Goal: Task Accomplishment & Management: Complete application form

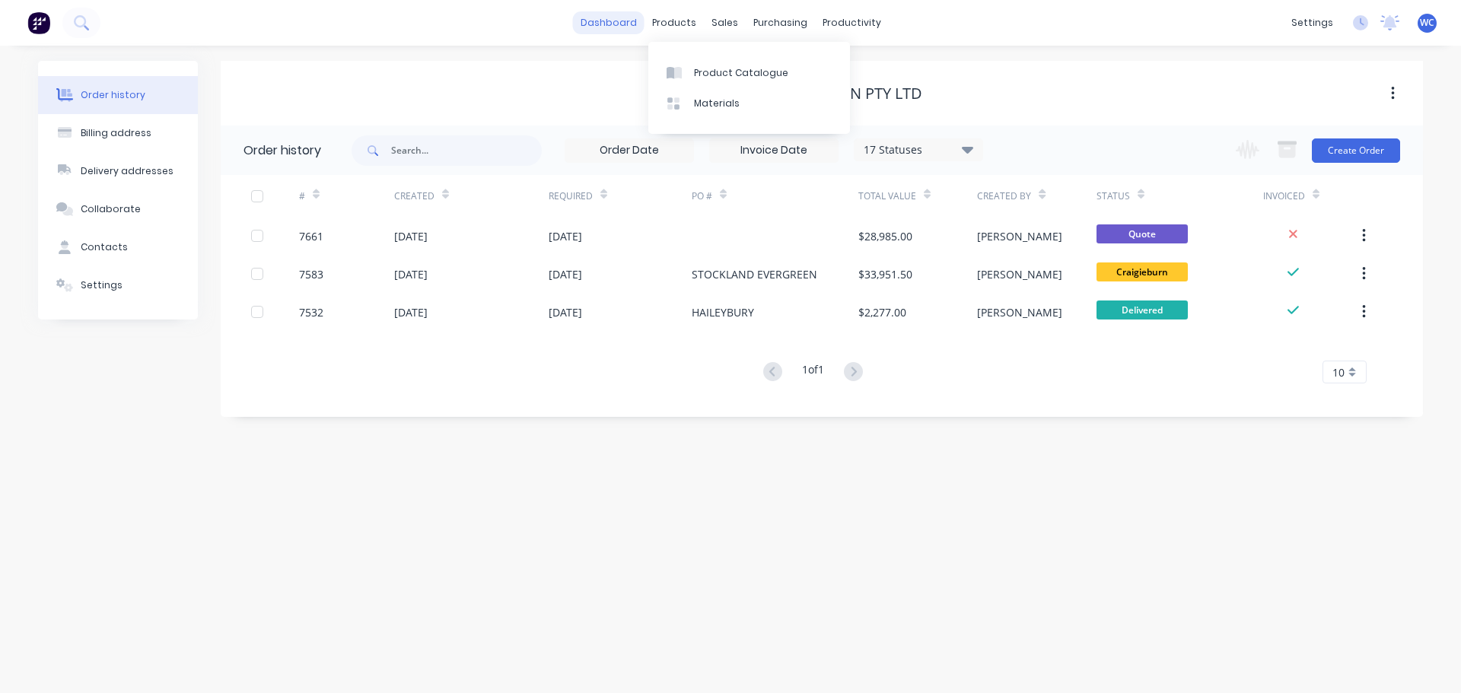
click at [624, 24] on link "dashboard" at bounding box center [609, 22] width 72 height 23
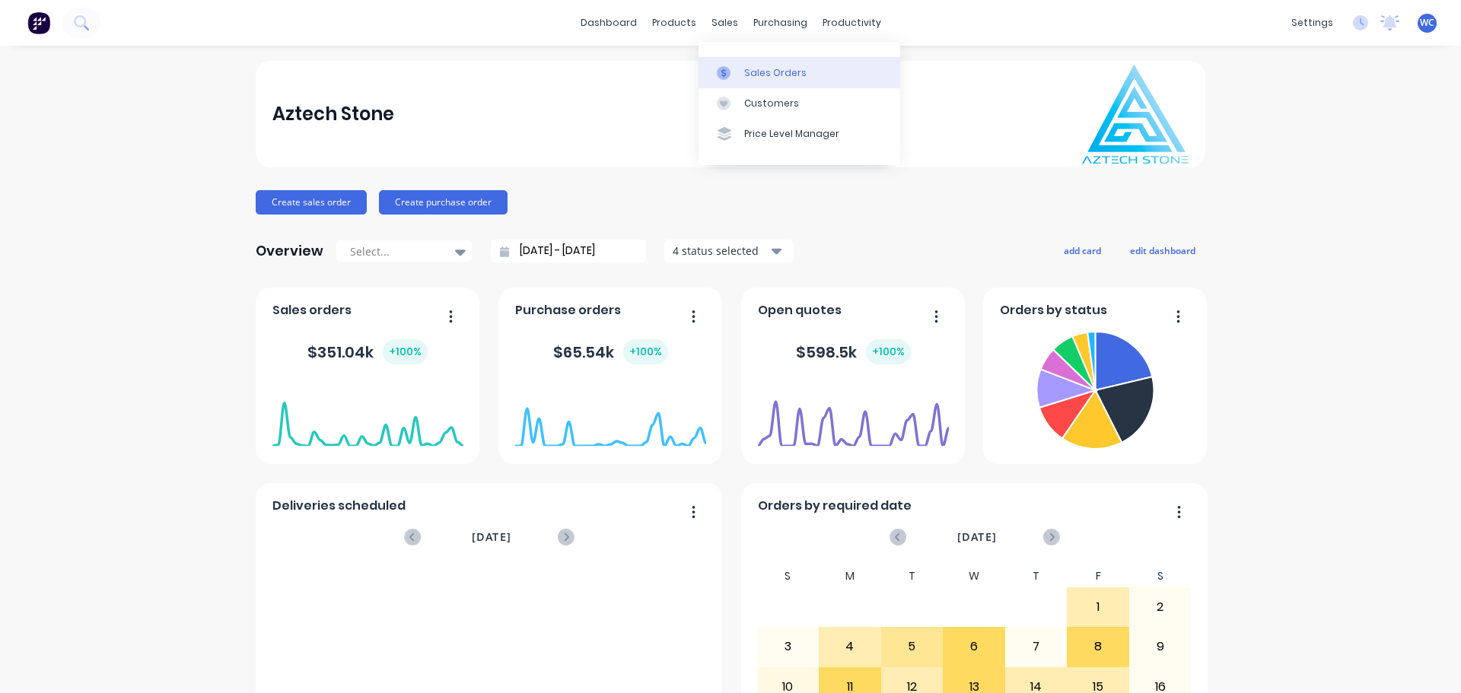
click at [765, 70] on div "Sales Orders" at bounding box center [775, 73] width 62 height 14
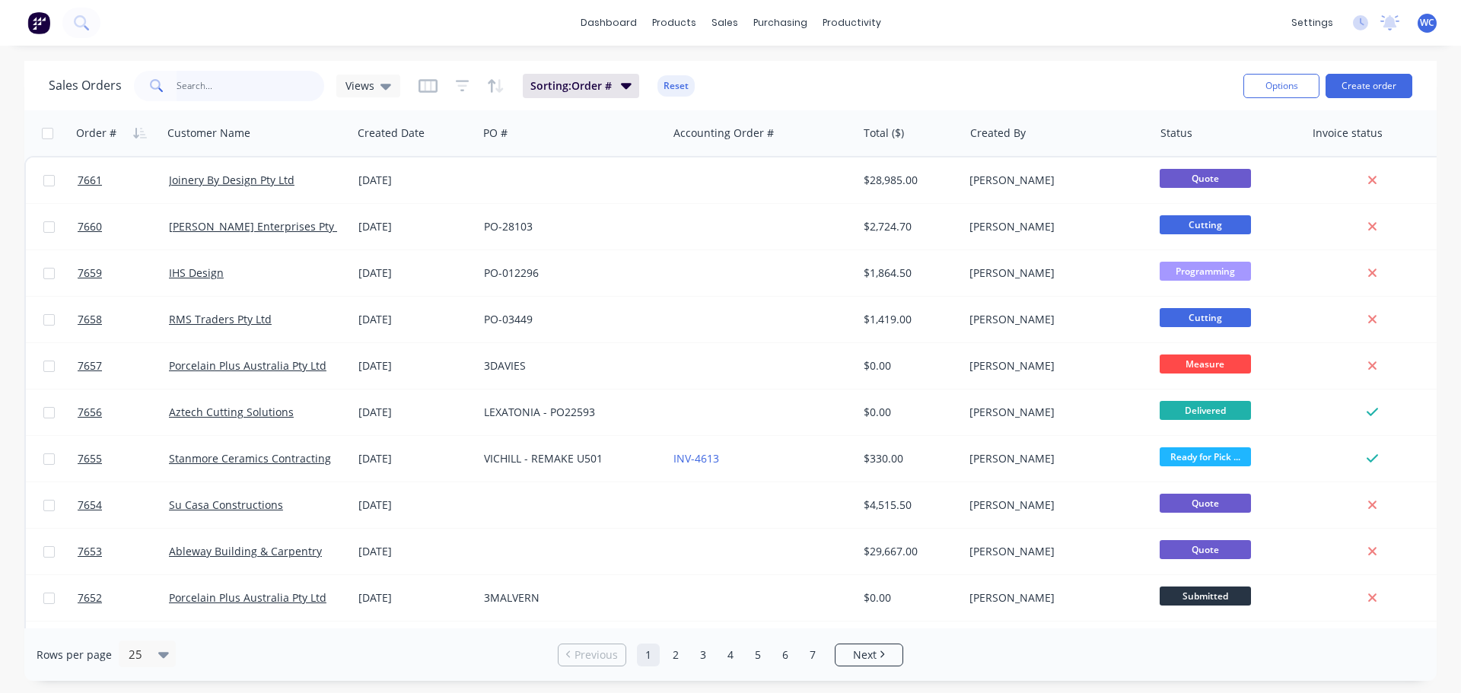
click at [209, 83] on input "text" at bounding box center [251, 86] width 148 height 30
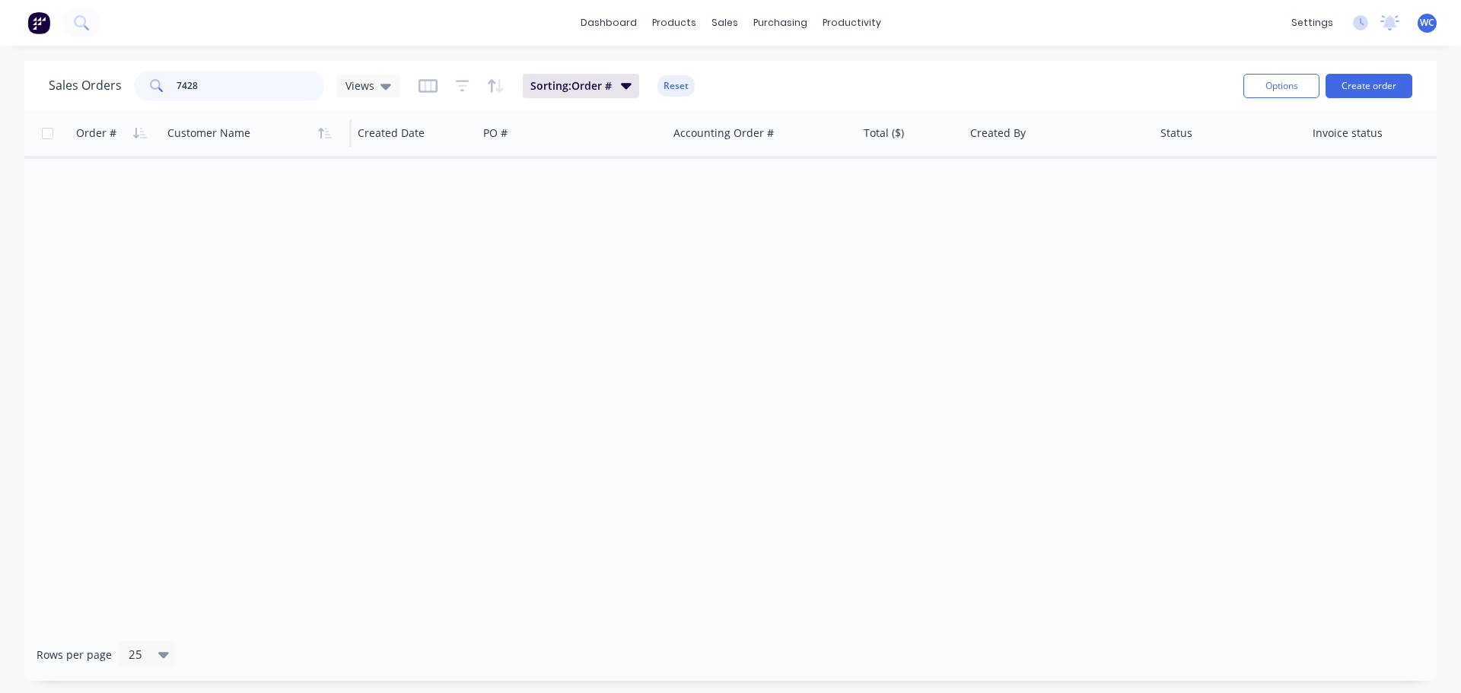
type input "7428"
click at [1398, 85] on button "Create order" at bounding box center [1369, 86] width 87 height 24
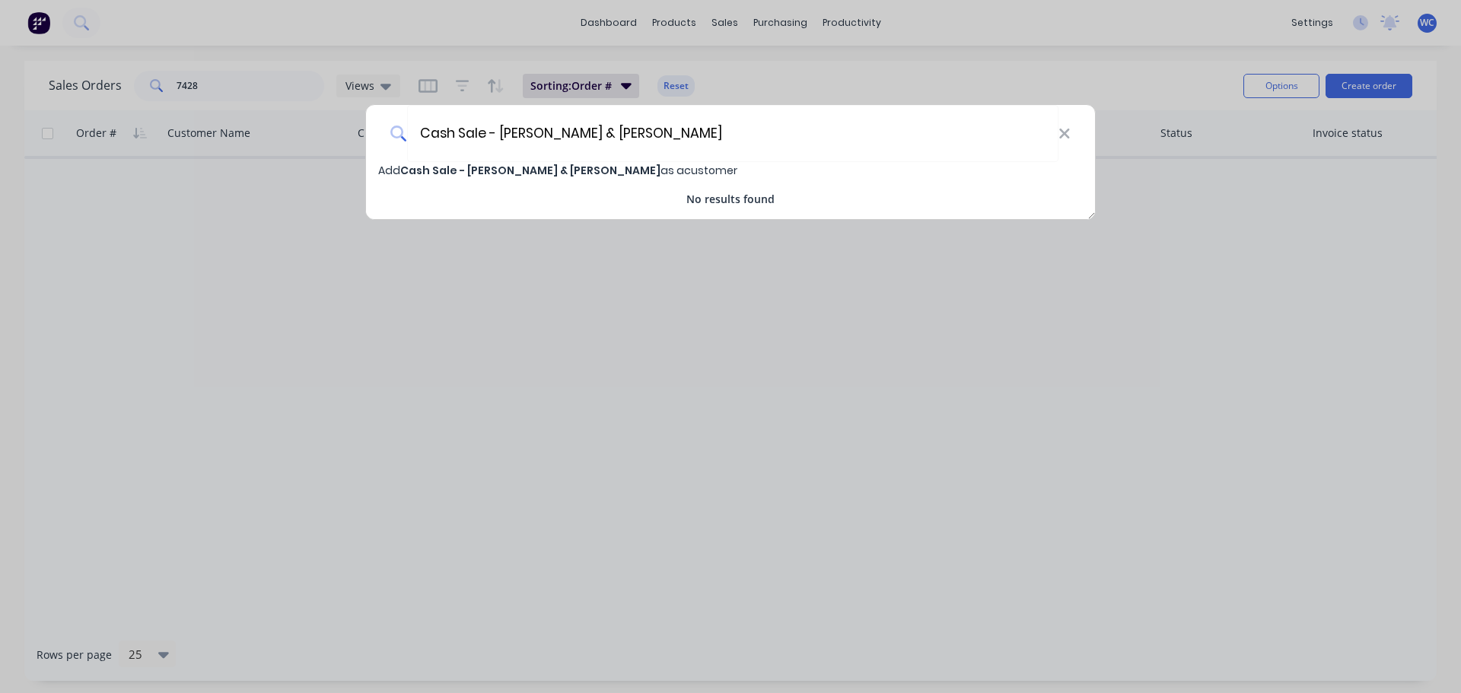
type input "Cash Sale - [PERSON_NAME] & [PERSON_NAME]"
click at [557, 167] on span "Cash Sale - [PERSON_NAME] & [PERSON_NAME]" at bounding box center [530, 170] width 260 height 15
select select "AU"
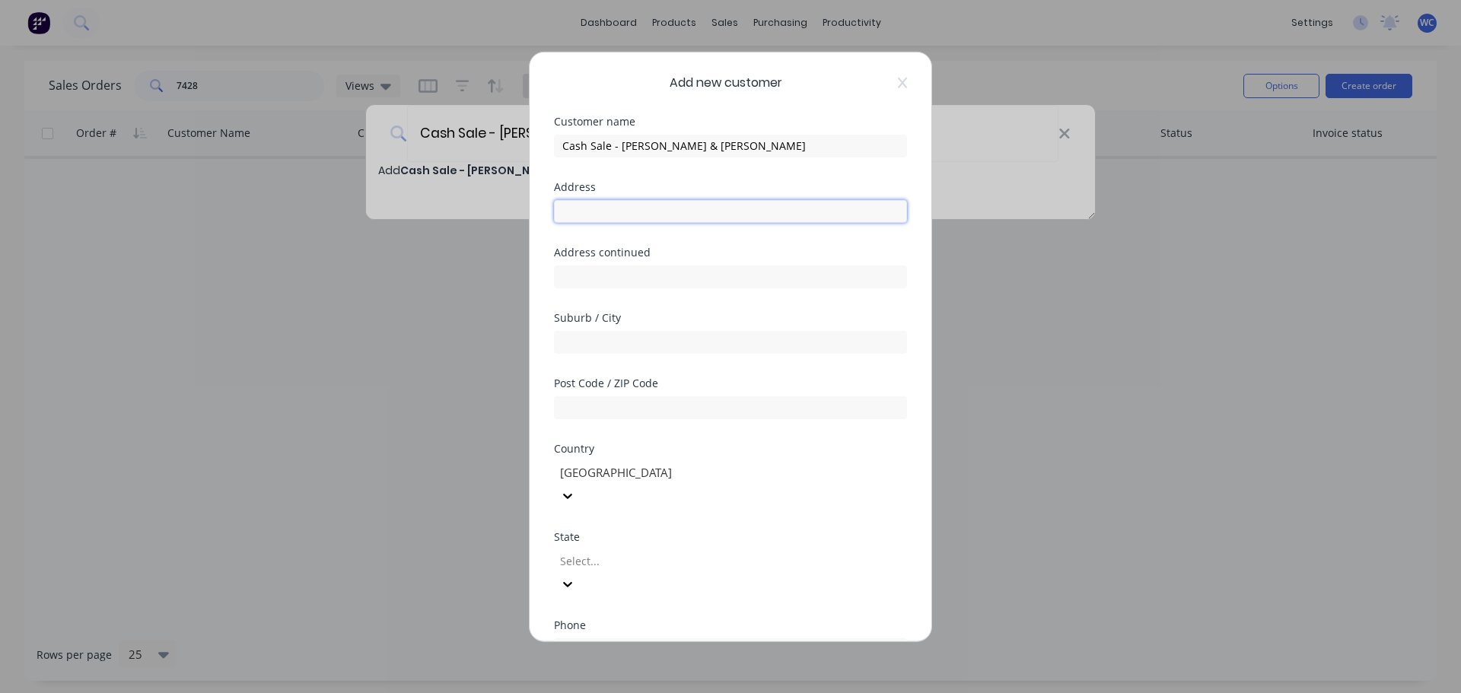
click at [591, 216] on input "text" at bounding box center [730, 210] width 353 height 23
type input "[STREET_ADDRESS][PERSON_NAME]"
click at [604, 340] on input "text" at bounding box center [730, 341] width 353 height 23
type input "BUNDOORA"
click at [594, 415] on input "text" at bounding box center [730, 407] width 353 height 23
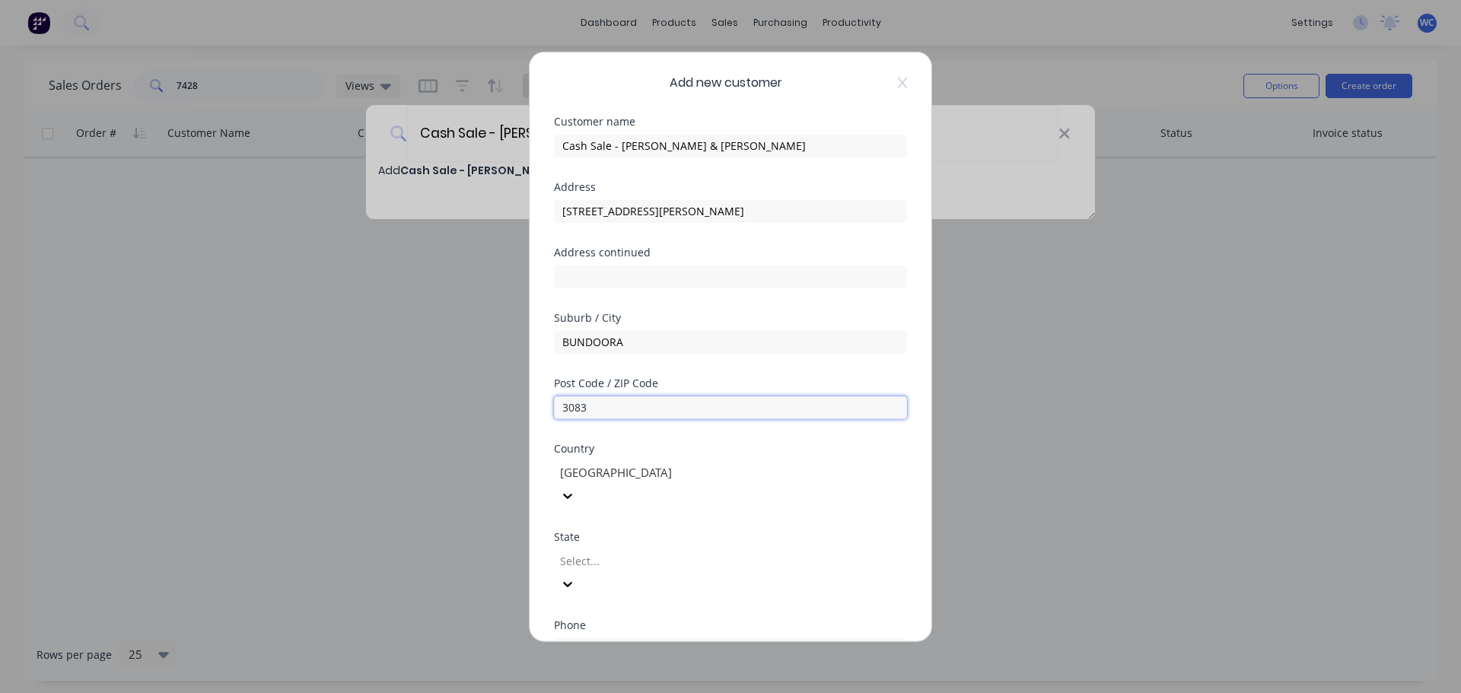
type input "3083"
click at [682, 552] on div at bounding box center [668, 561] width 219 height 19
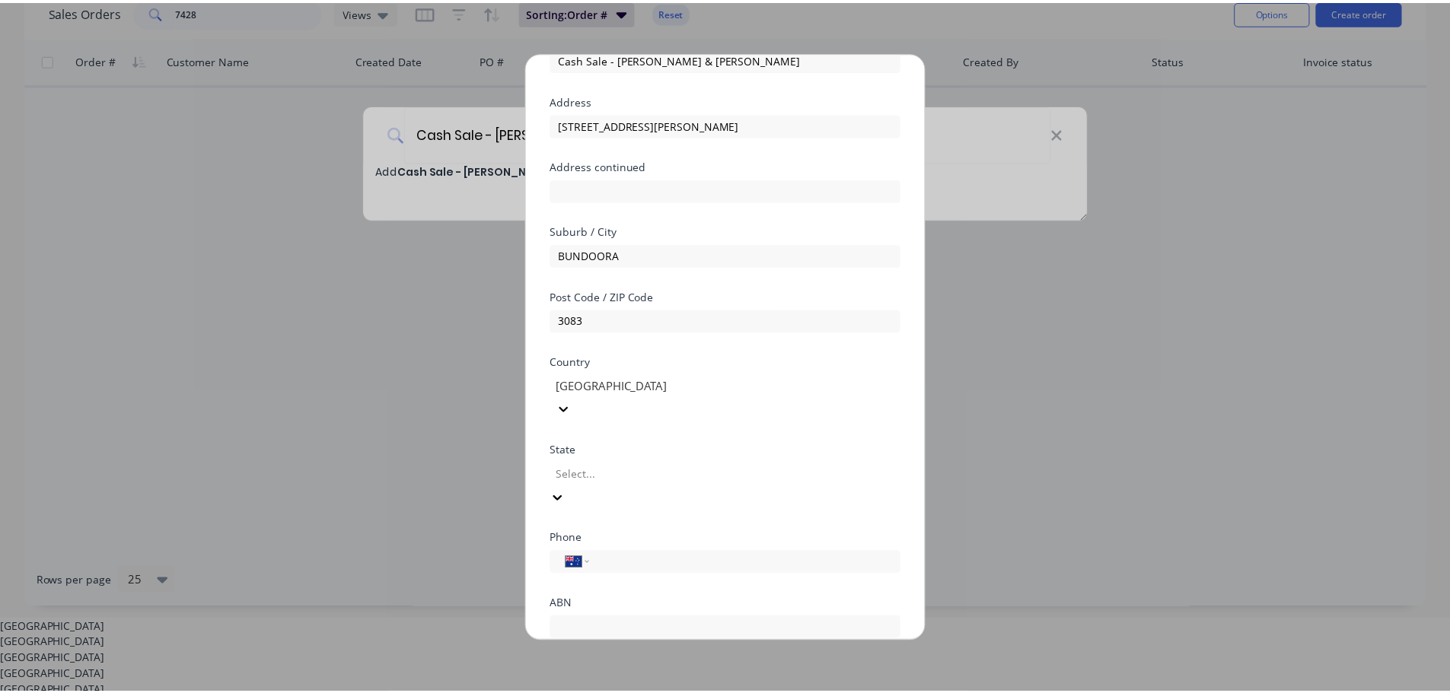
scroll to position [154, 0]
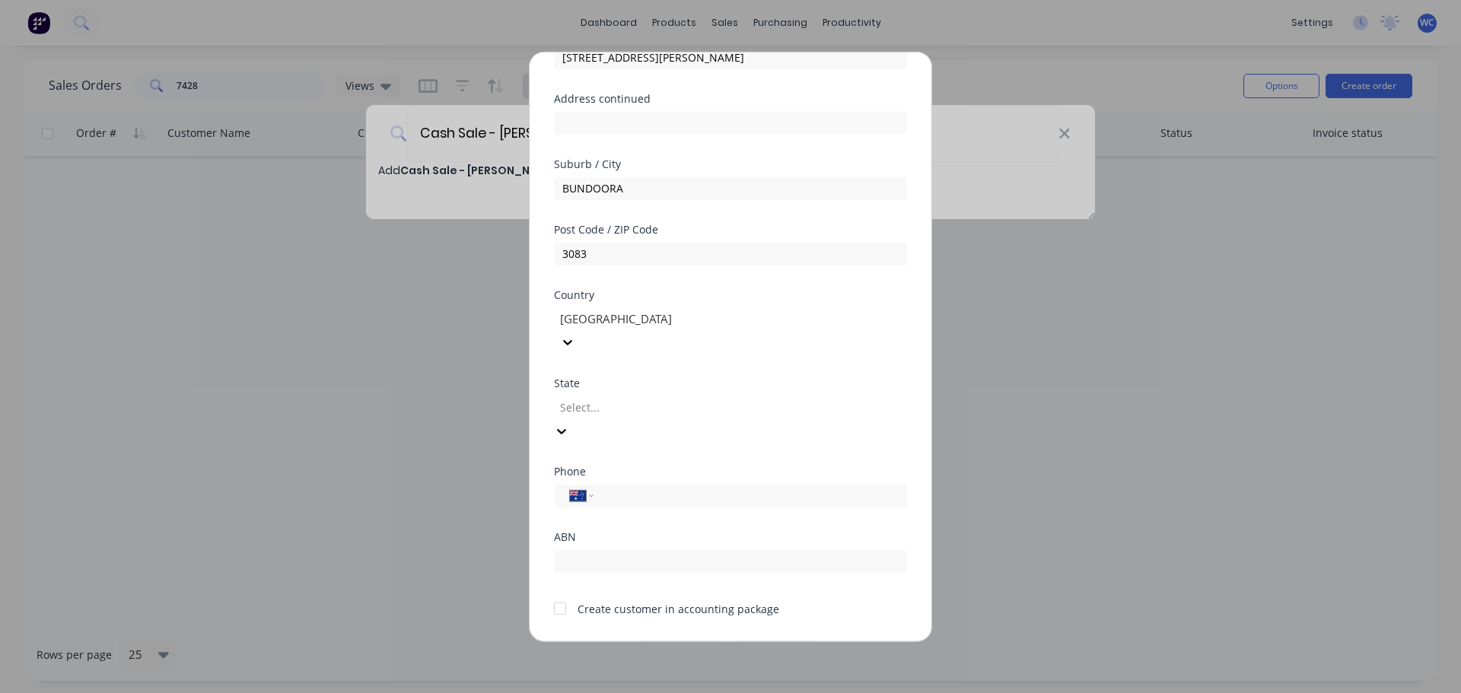
click at [629, 487] on input "tel" at bounding box center [747, 496] width 287 height 18
type input "0455 333 802"
click at [562, 594] on div at bounding box center [560, 609] width 30 height 30
click at [692, 641] on button "Save" at bounding box center [683, 653] width 84 height 24
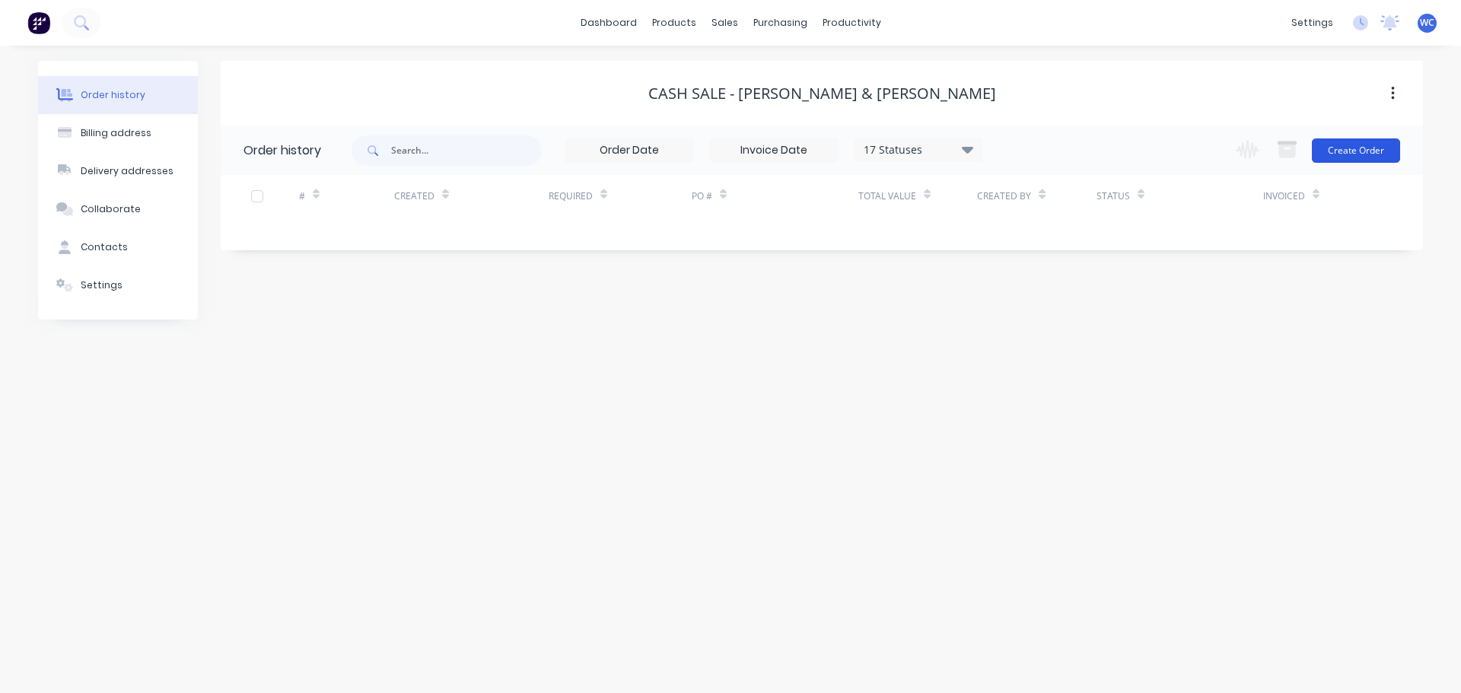
click at [1351, 145] on button "Create Order" at bounding box center [1356, 151] width 88 height 24
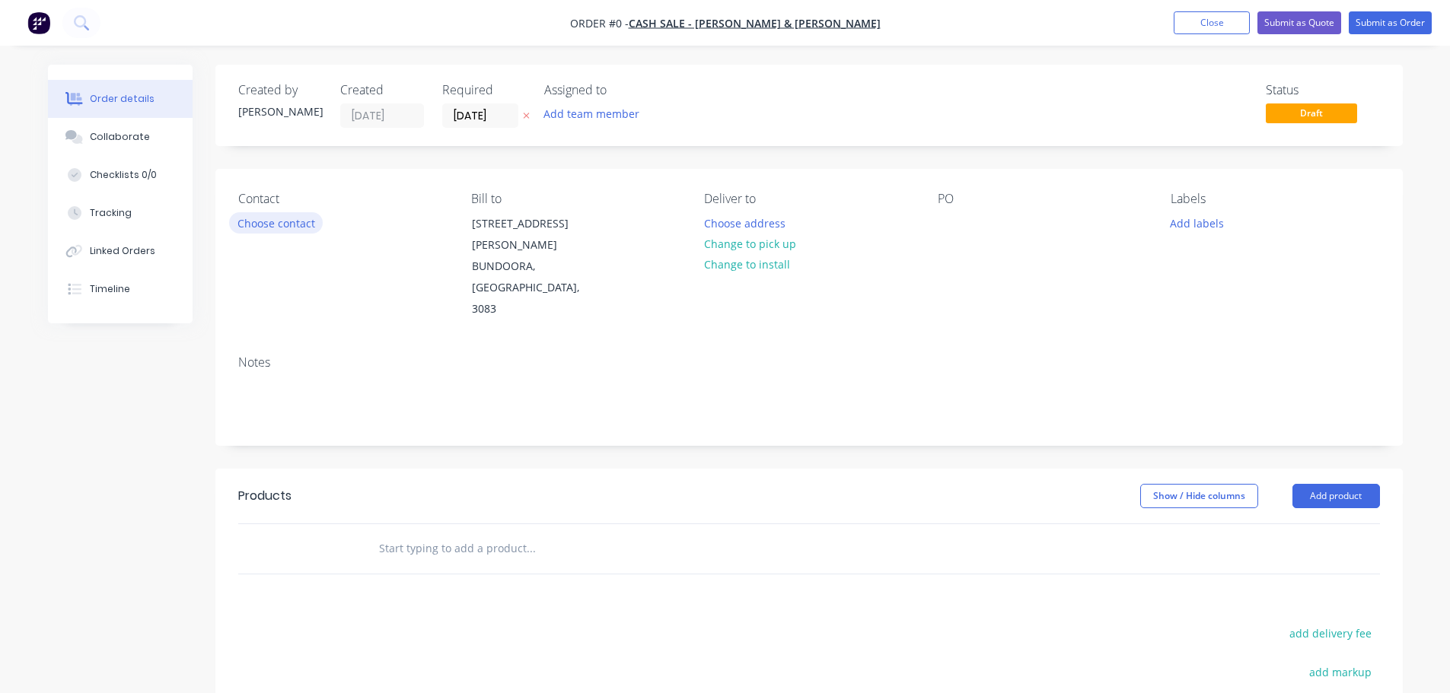
click at [282, 221] on button "Choose contact" at bounding box center [276, 222] width 94 height 21
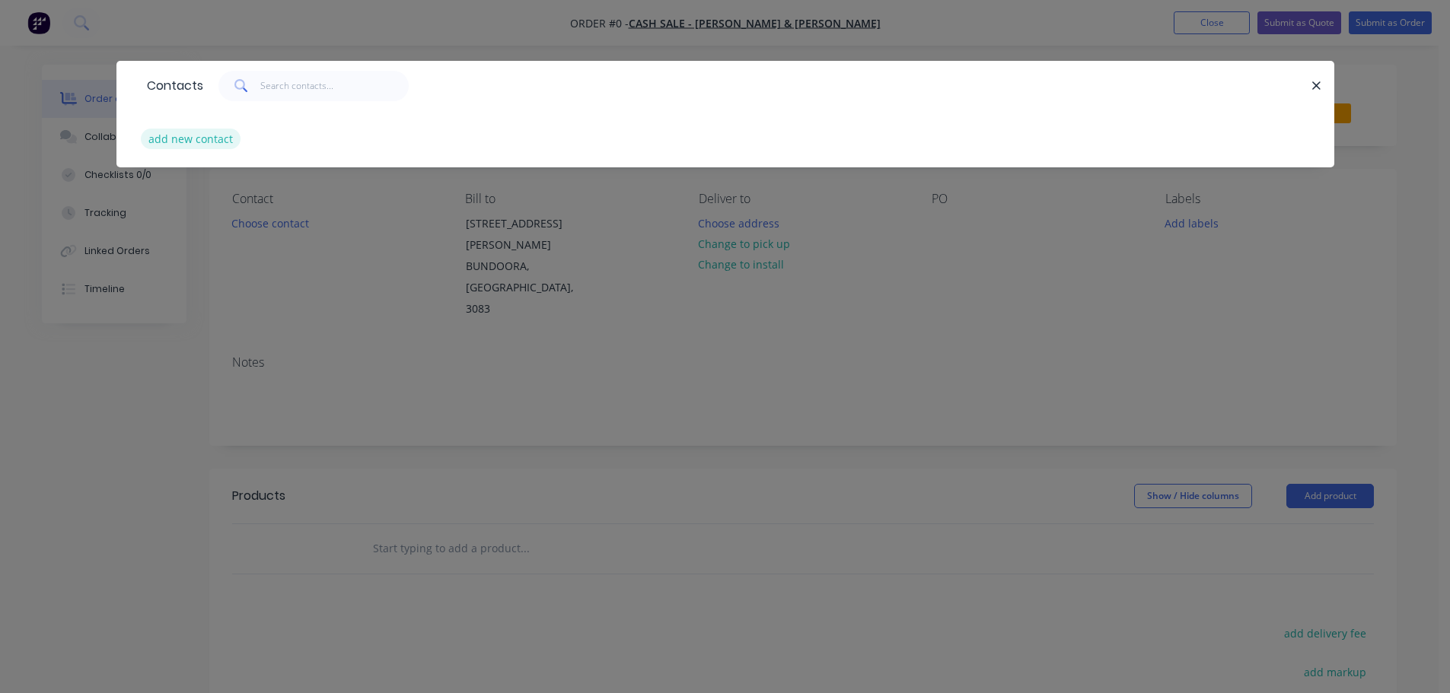
click at [196, 142] on button "add new contact" at bounding box center [191, 139] width 100 height 21
select select "AU"
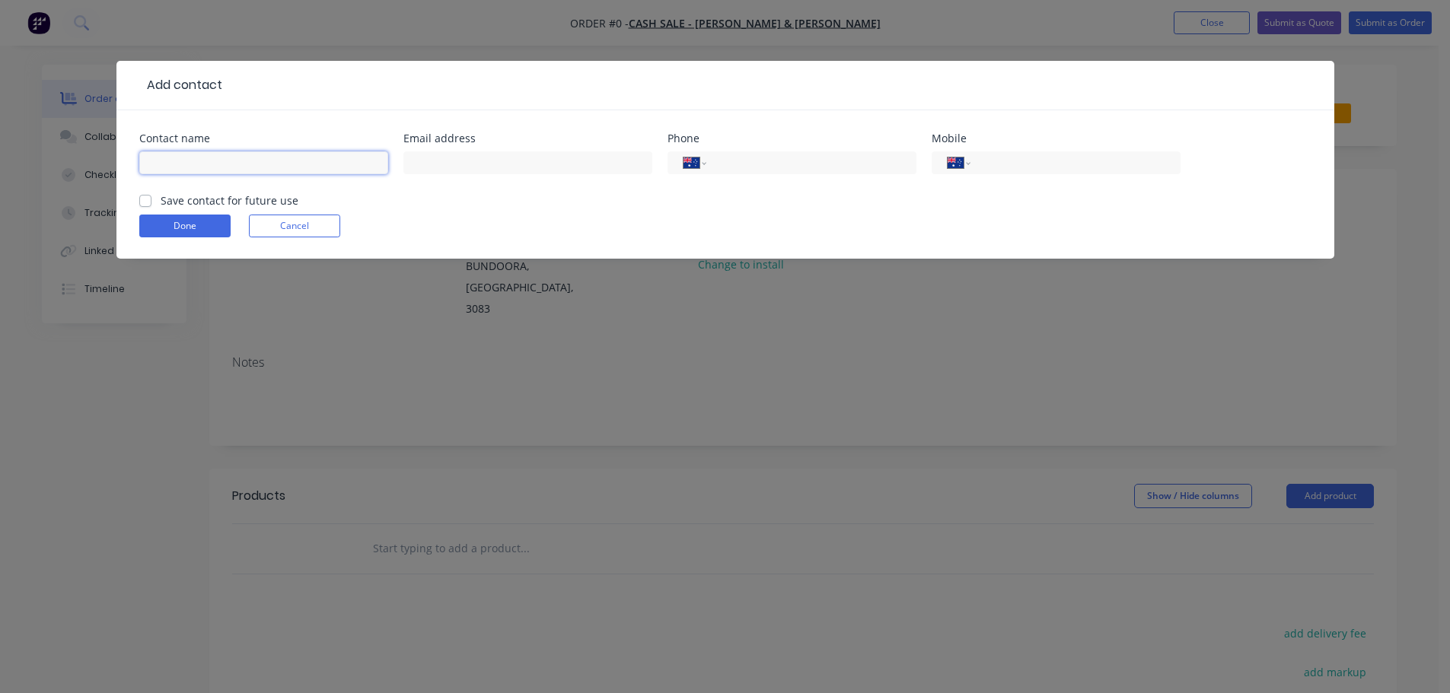
click at [179, 163] on input "text" at bounding box center [263, 162] width 249 height 23
click at [182, 163] on input "[PERSON_NAME]" at bounding box center [263, 162] width 249 height 23
type input "[PERSON_NAME]"
click at [495, 170] on input "text" at bounding box center [527, 162] width 249 height 23
click at [422, 163] on input "text" at bounding box center [527, 162] width 249 height 23
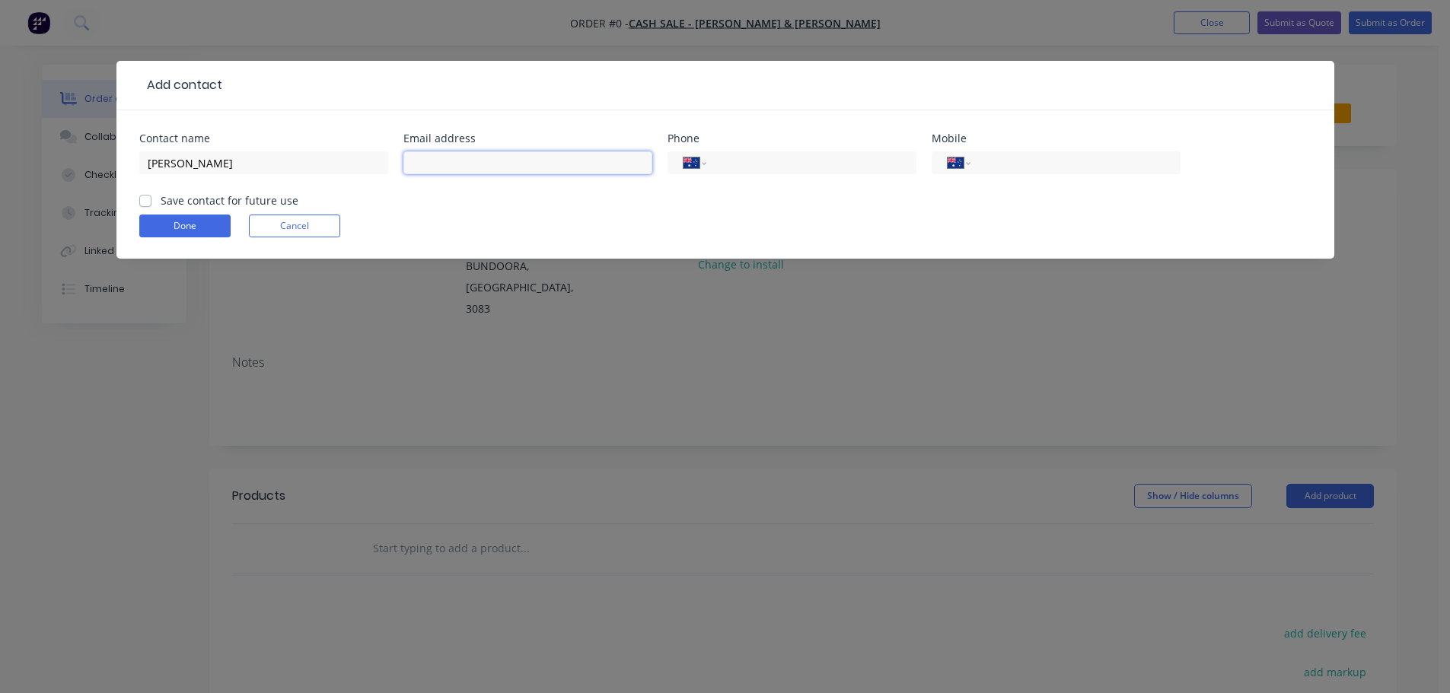
paste input "[PERSON_NAME][EMAIL_ADDRESS][DOMAIN_NAME]"
type input "[PERSON_NAME][EMAIL_ADDRESS][DOMAIN_NAME]"
click at [1008, 161] on input "tel" at bounding box center [1072, 164] width 183 height 18
type input "0455 333 802"
click at [161, 202] on label "Save contact for future use" at bounding box center [230, 201] width 138 height 16
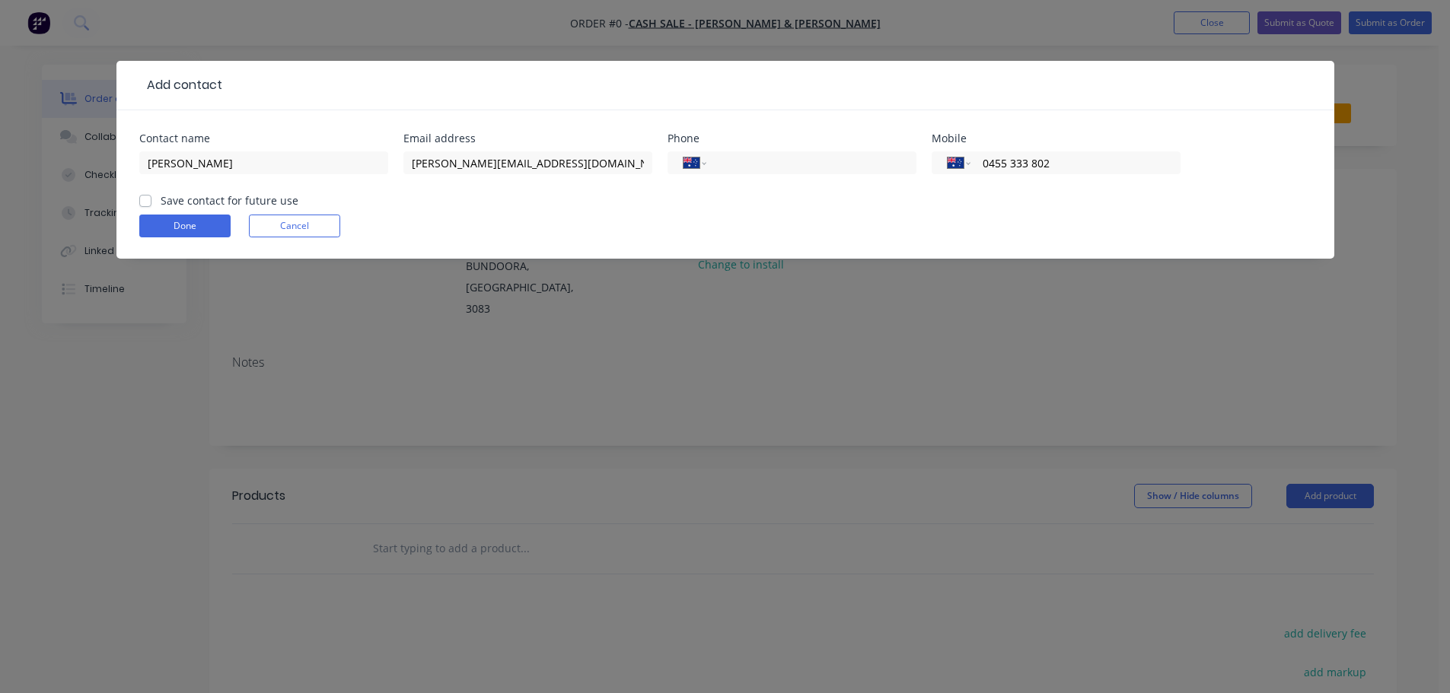
click at [148, 202] on input "Save contact for future use" at bounding box center [145, 200] width 12 height 14
checkbox input "true"
click at [185, 221] on button "Done" at bounding box center [184, 226] width 91 height 23
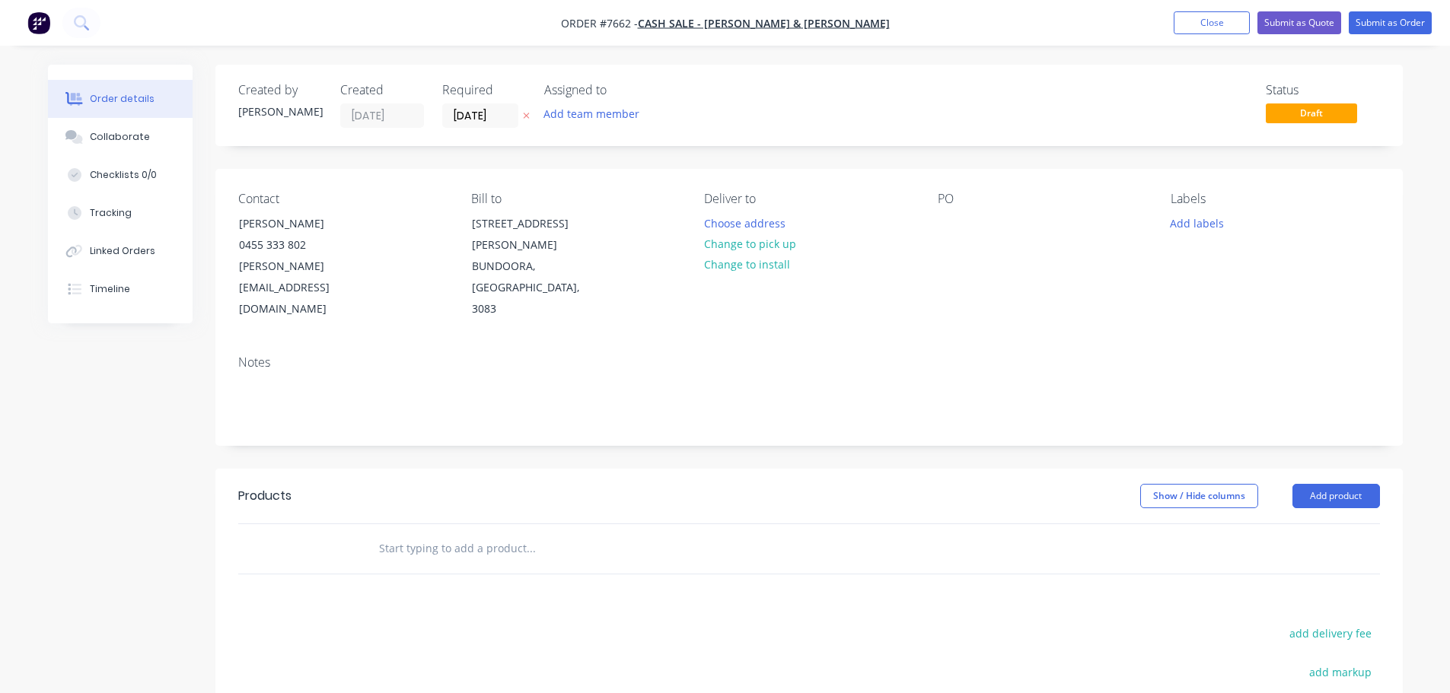
click at [430, 534] on input "text" at bounding box center [530, 549] width 304 height 30
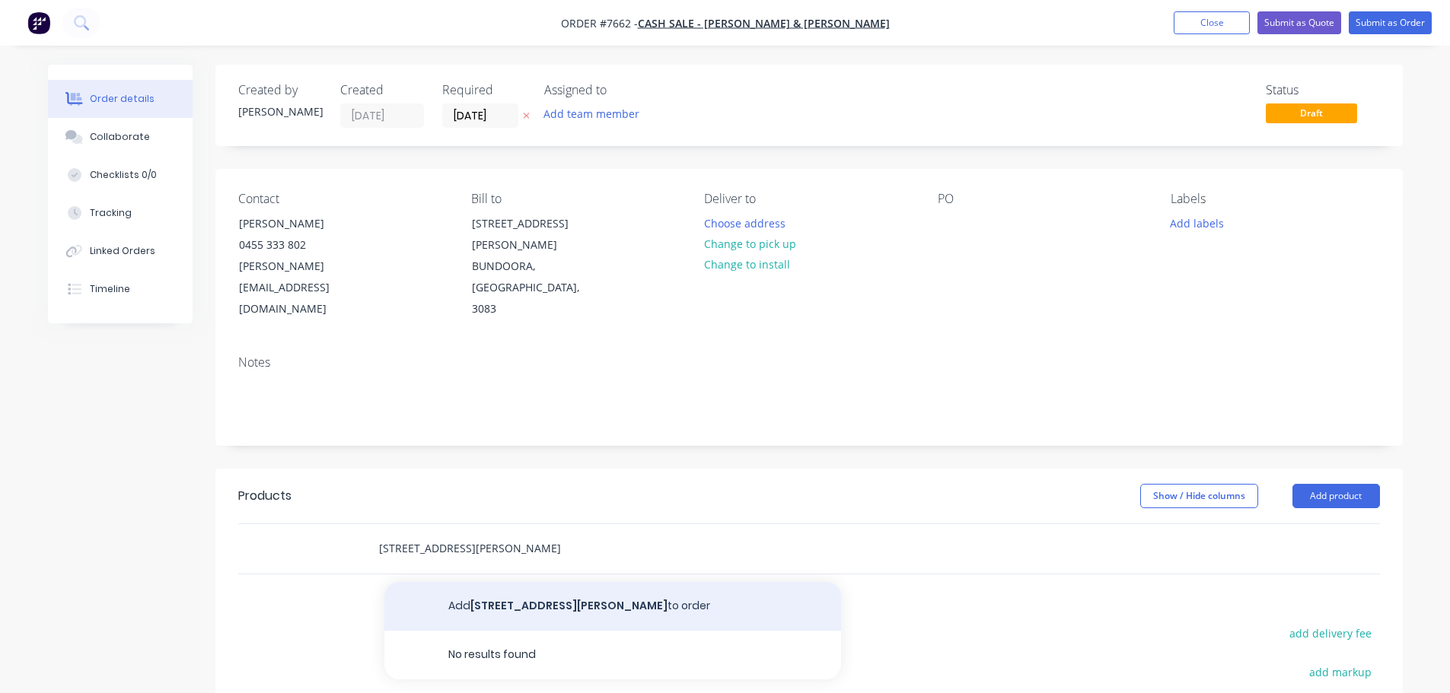
type input "[STREET_ADDRESS][PERSON_NAME]"
click at [489, 582] on button "Add [STREET_ADDRESS][PERSON_NAME] to order" at bounding box center [612, 606] width 457 height 49
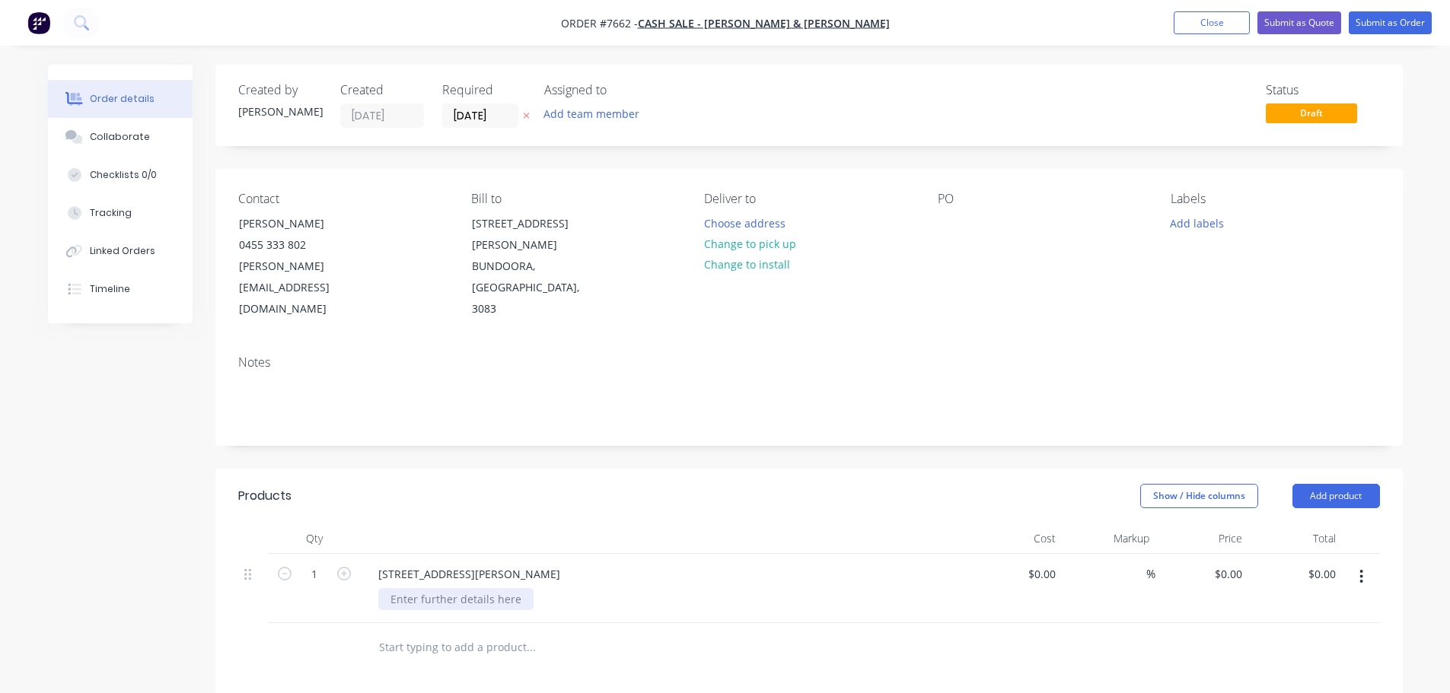
click at [452, 588] on div at bounding box center [455, 599] width 155 height 22
click at [672, 588] on div "Stone supply, fabricate & install Aztech supplied 20mm Stone Ambassador Elysian…" at bounding box center [534, 607] width 312 height 38
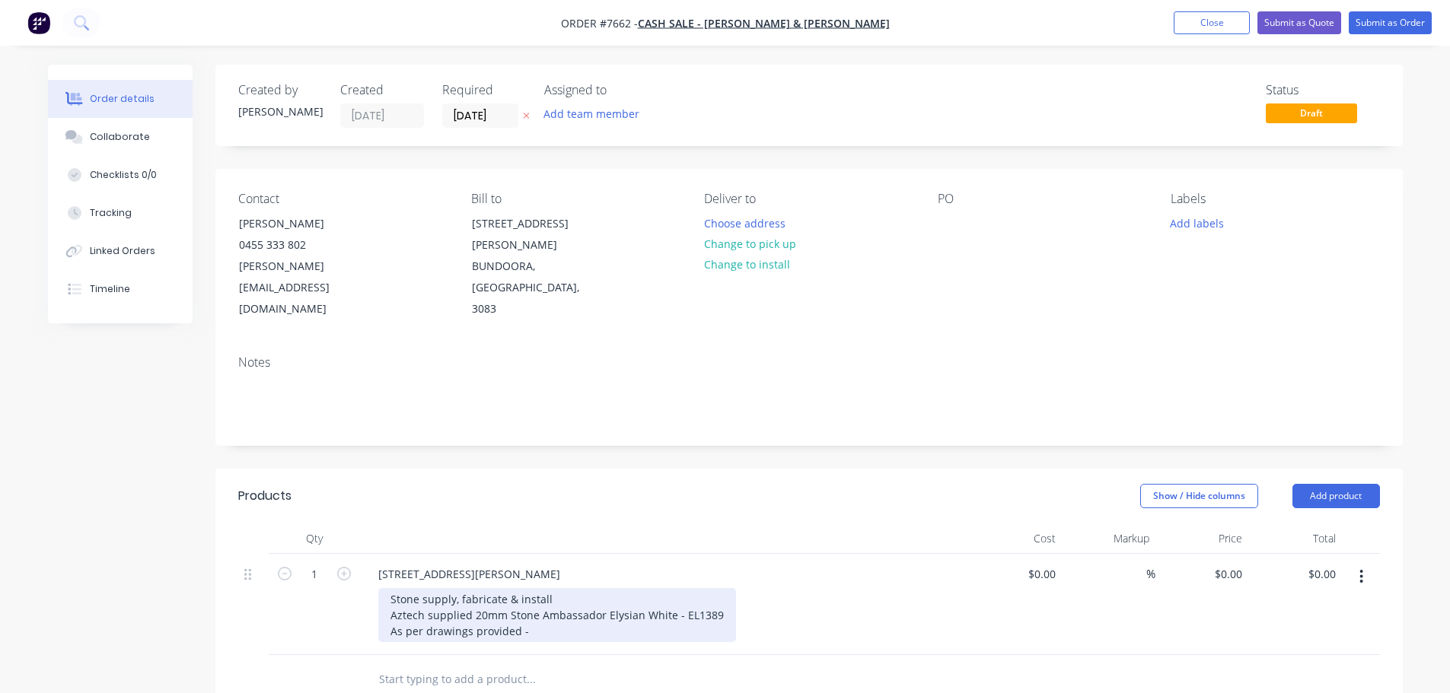
click at [556, 588] on div "Stone supply, fabricate & install Aztech supplied 20mm Stone Ambassador Elysian…" at bounding box center [557, 615] width 358 height 54
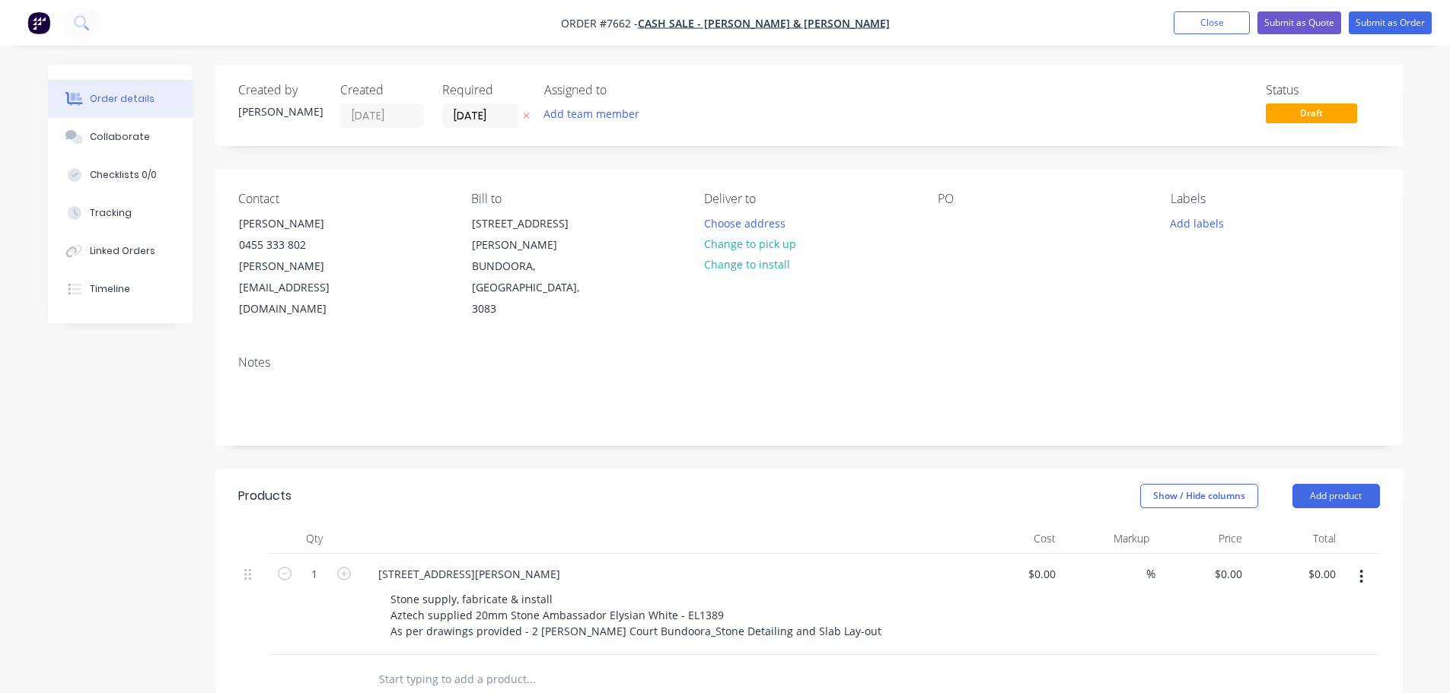
click at [834, 588] on div "Stone supply, fabricate & install Aztech supplied 20mm Stone Ambassador Elysian…" at bounding box center [670, 615] width 585 height 54
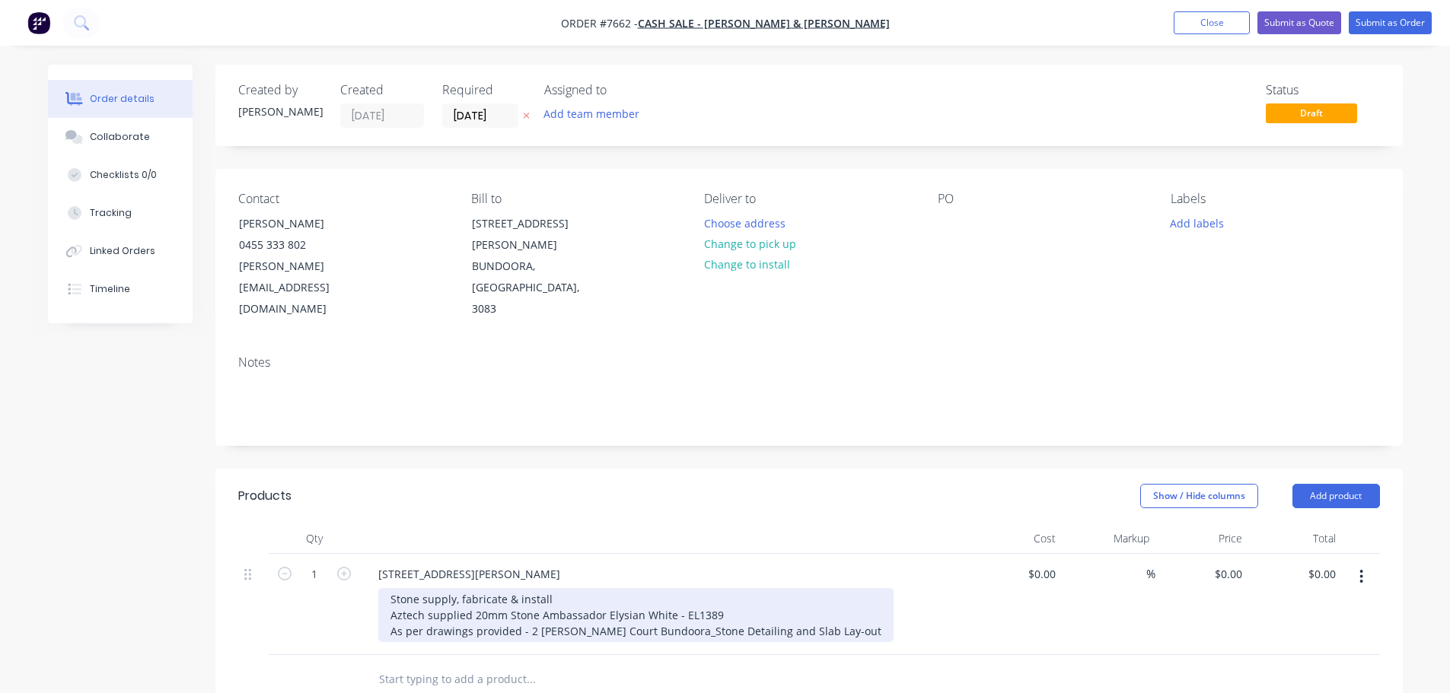
click at [817, 588] on div "Stone supply, fabricate & install Aztech supplied 20mm Stone Ambassador Elysian…" at bounding box center [635, 615] width 515 height 54
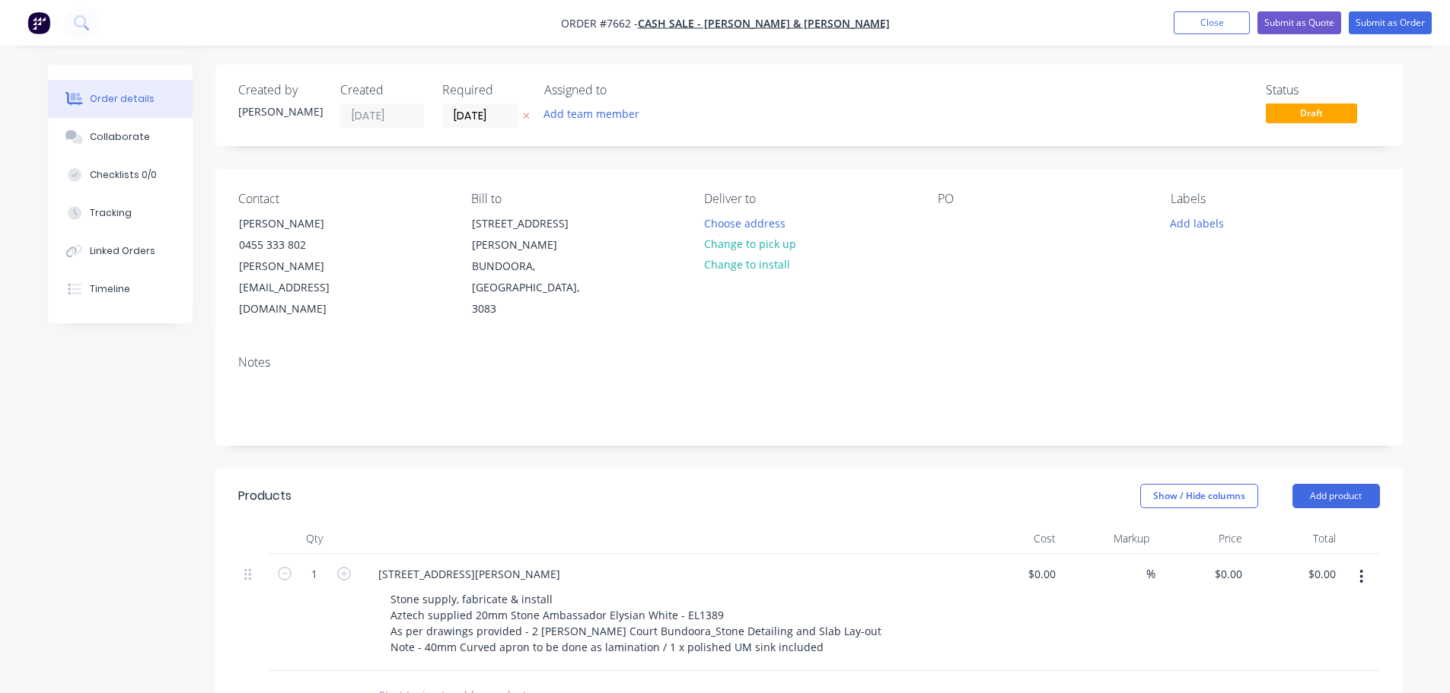
click at [426, 616] on div "2 [PERSON_NAME] Court, [PERSON_NAME] supply, fabricate & install Aztech supplie…" at bounding box center [664, 612] width 609 height 117
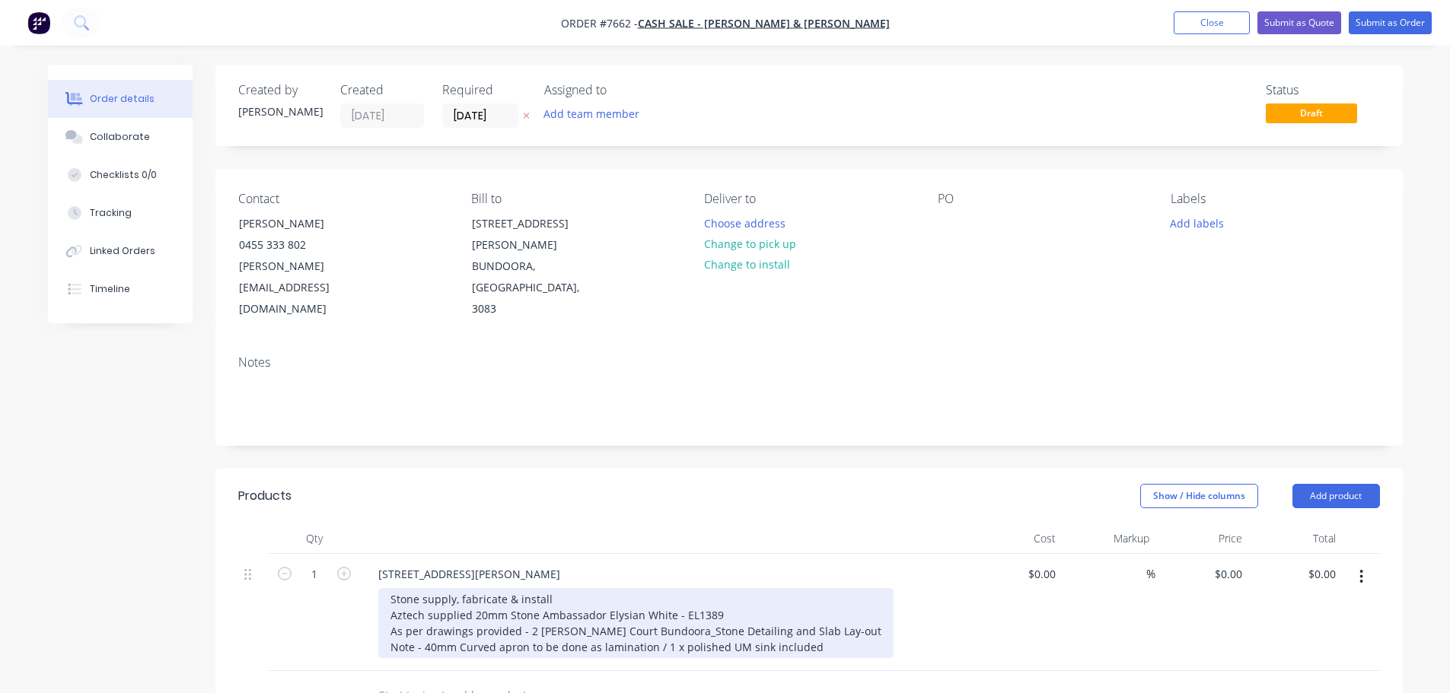
click at [824, 600] on div "Stone supply, fabricate & install Aztech supplied 20mm Stone Ambassador Elysian…" at bounding box center [635, 623] width 515 height 70
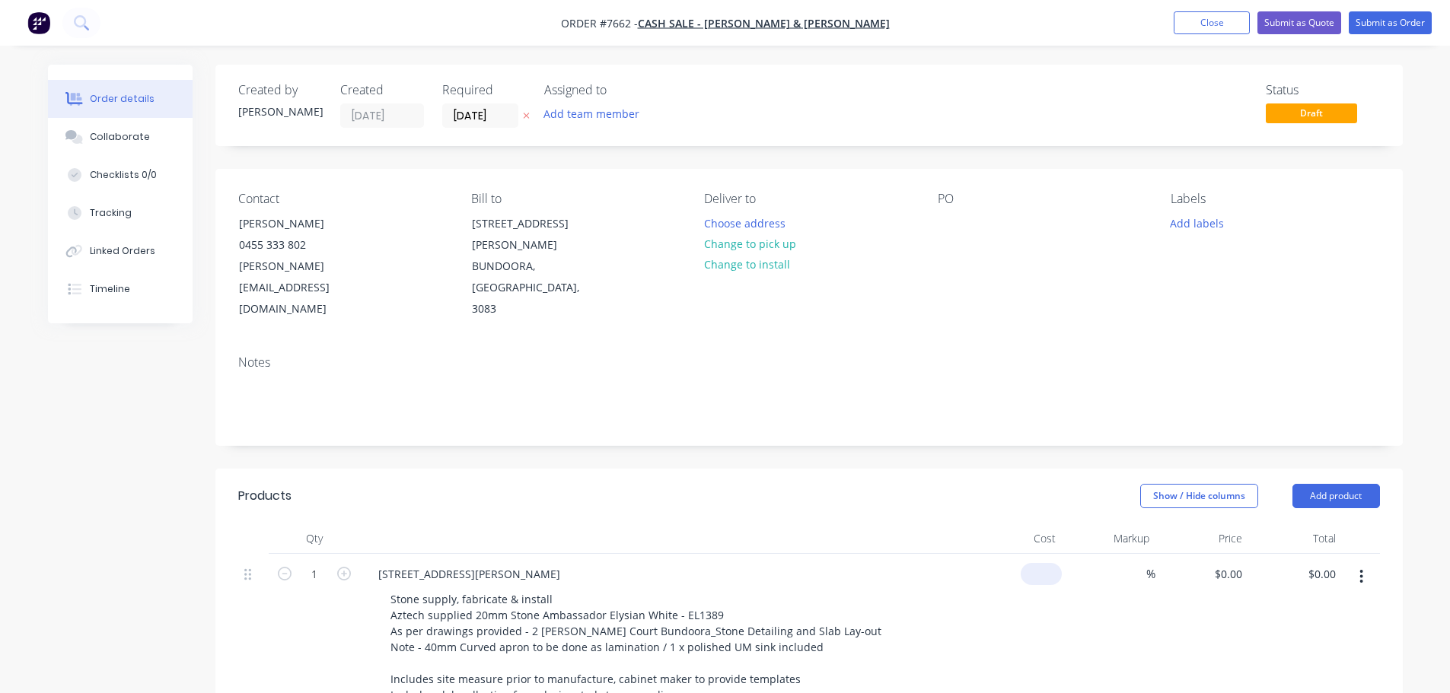
click at [1038, 563] on div "$0.00" at bounding box center [1041, 574] width 41 height 22
type input "$12,680.00"
click at [747, 223] on button "Choose address" at bounding box center [744, 222] width 97 height 21
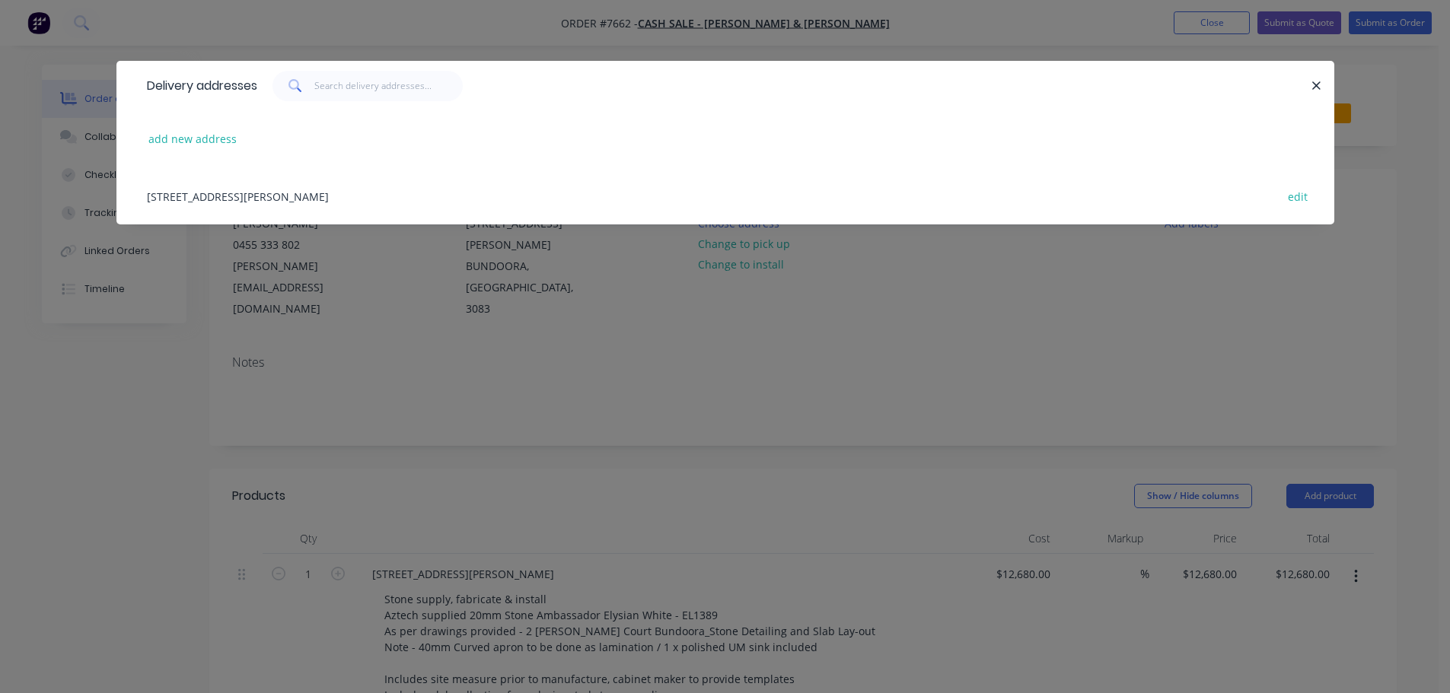
click at [324, 201] on div "[STREET_ADDRESS][PERSON_NAME] edit" at bounding box center [725, 195] width 1172 height 57
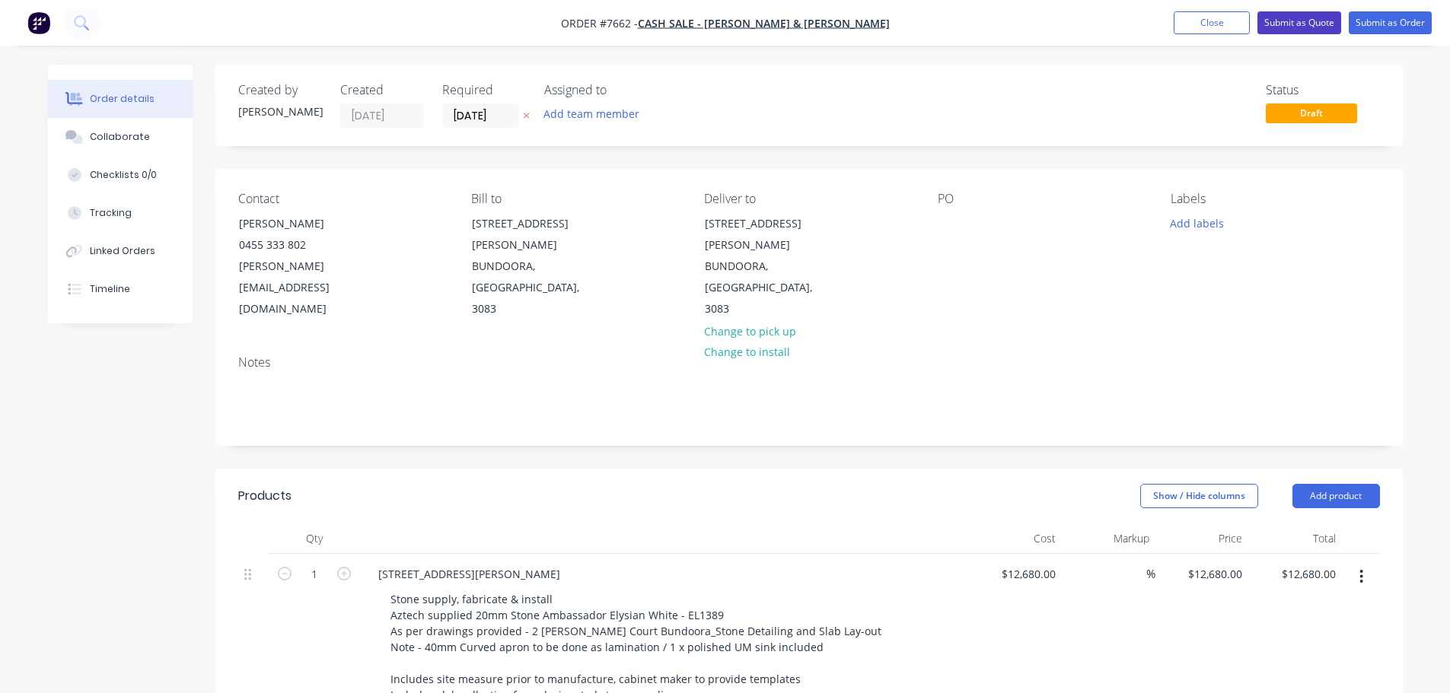
click at [1301, 19] on button "Submit as Quote" at bounding box center [1299, 22] width 84 height 23
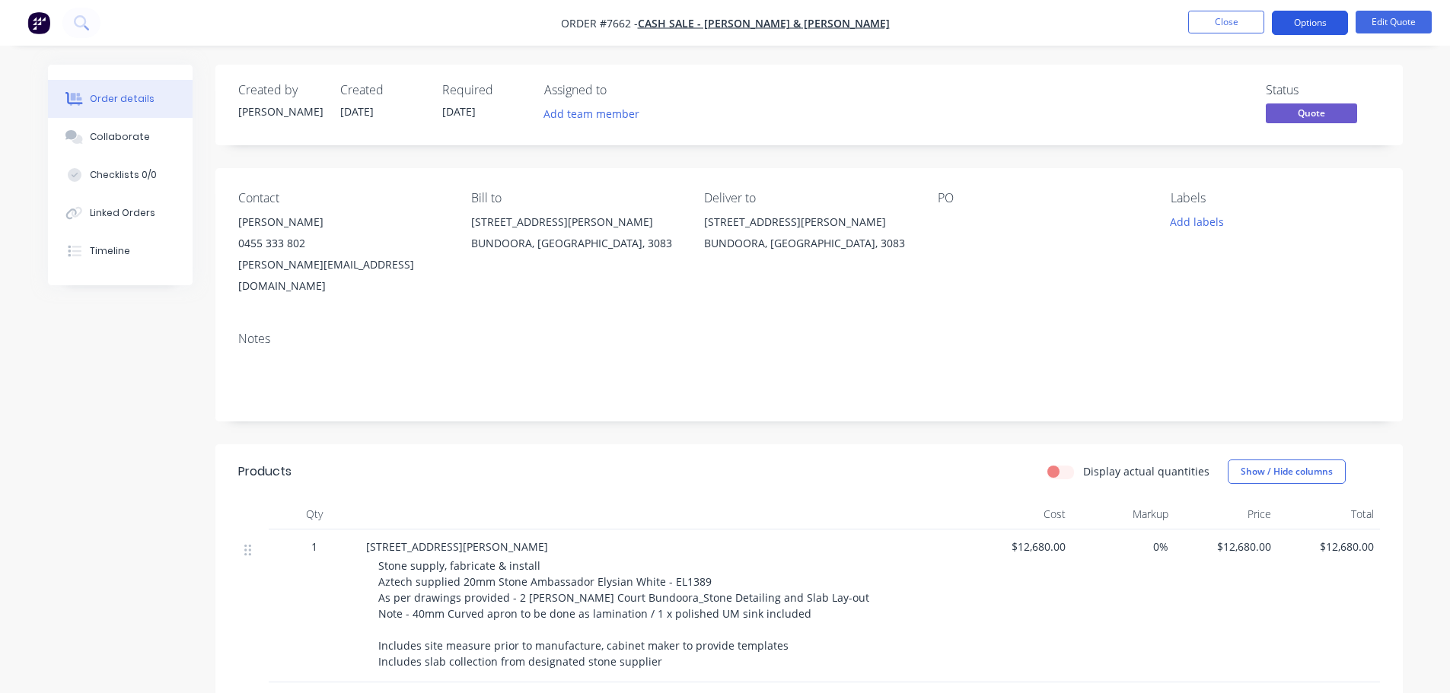
click at [1295, 22] on button "Options" at bounding box center [1310, 23] width 76 height 24
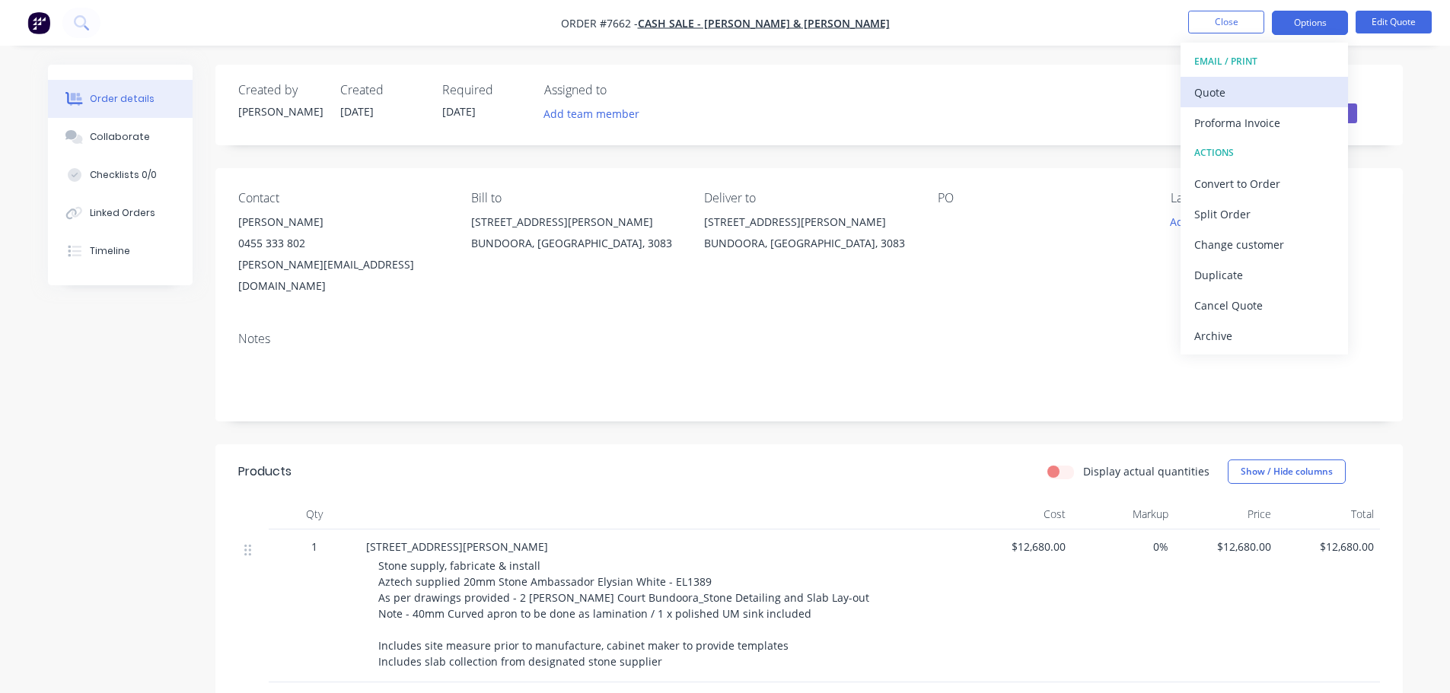
click at [1226, 91] on div "Quote" at bounding box center [1264, 92] width 140 height 22
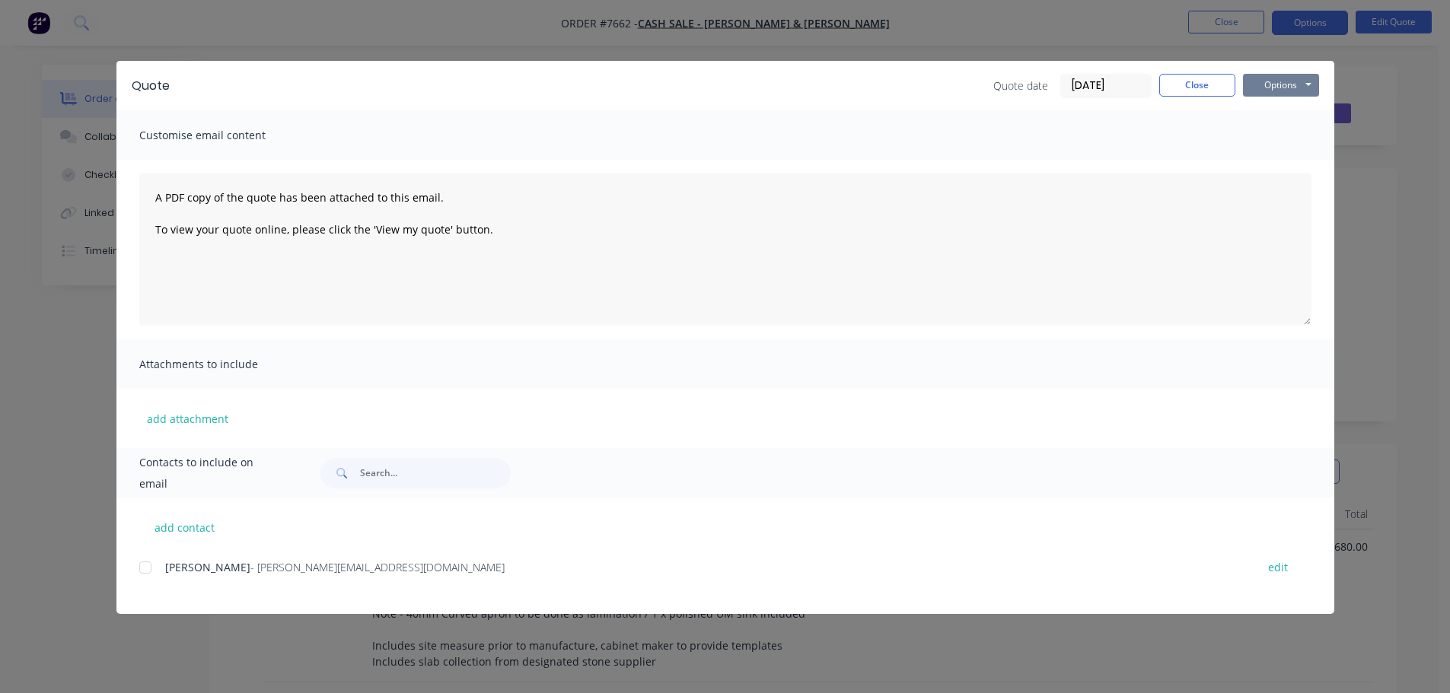
click at [1270, 82] on button "Options" at bounding box center [1281, 85] width 76 height 23
click at [1282, 111] on button "Preview" at bounding box center [1291, 112] width 97 height 25
click at [1203, 84] on button "Close" at bounding box center [1197, 85] width 76 height 23
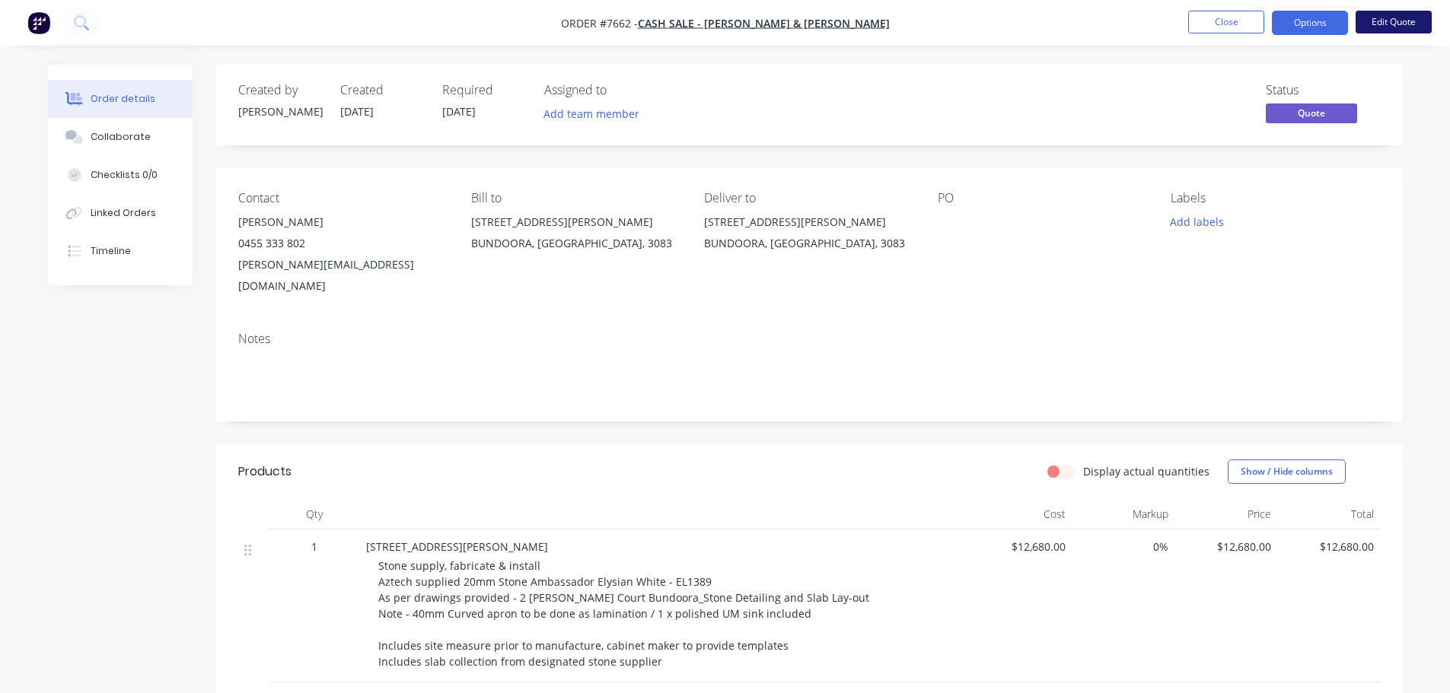
click at [1386, 22] on button "Edit Quote" at bounding box center [1394, 22] width 76 height 23
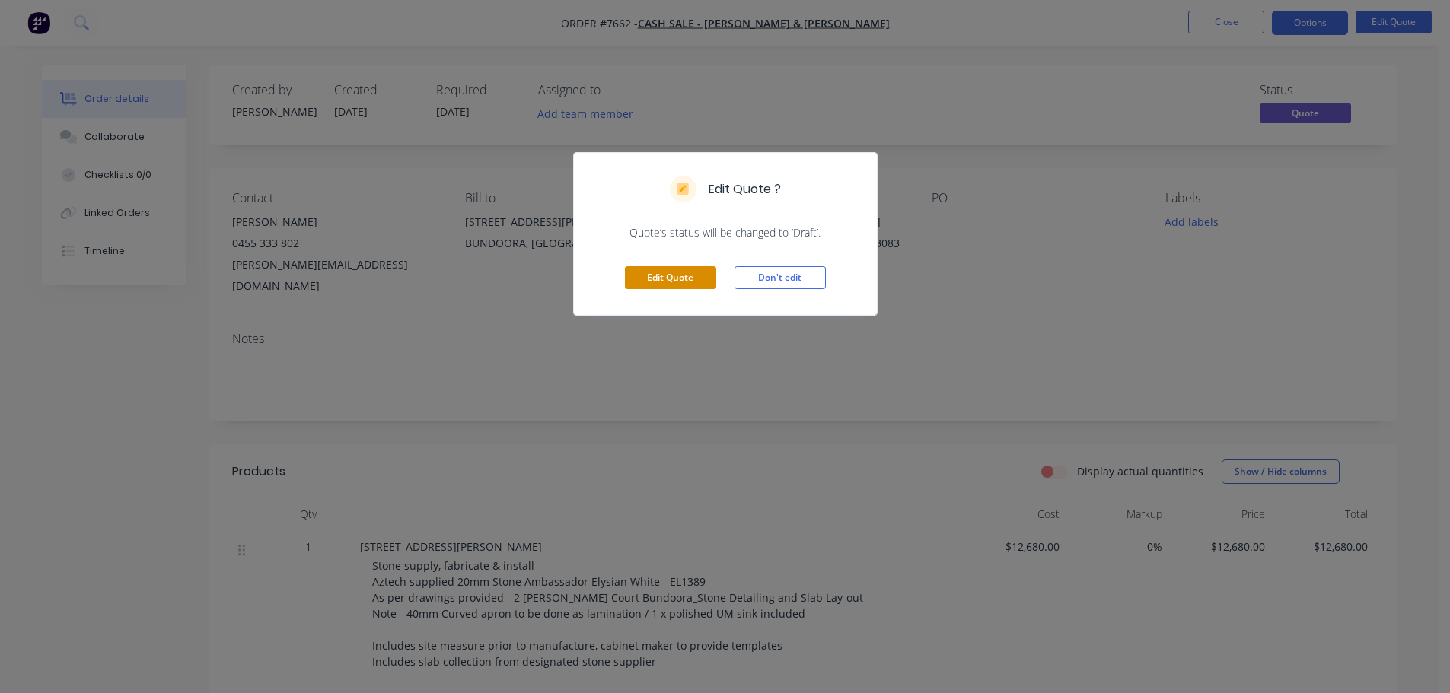
click at [684, 269] on button "Edit Quote" at bounding box center [670, 277] width 91 height 23
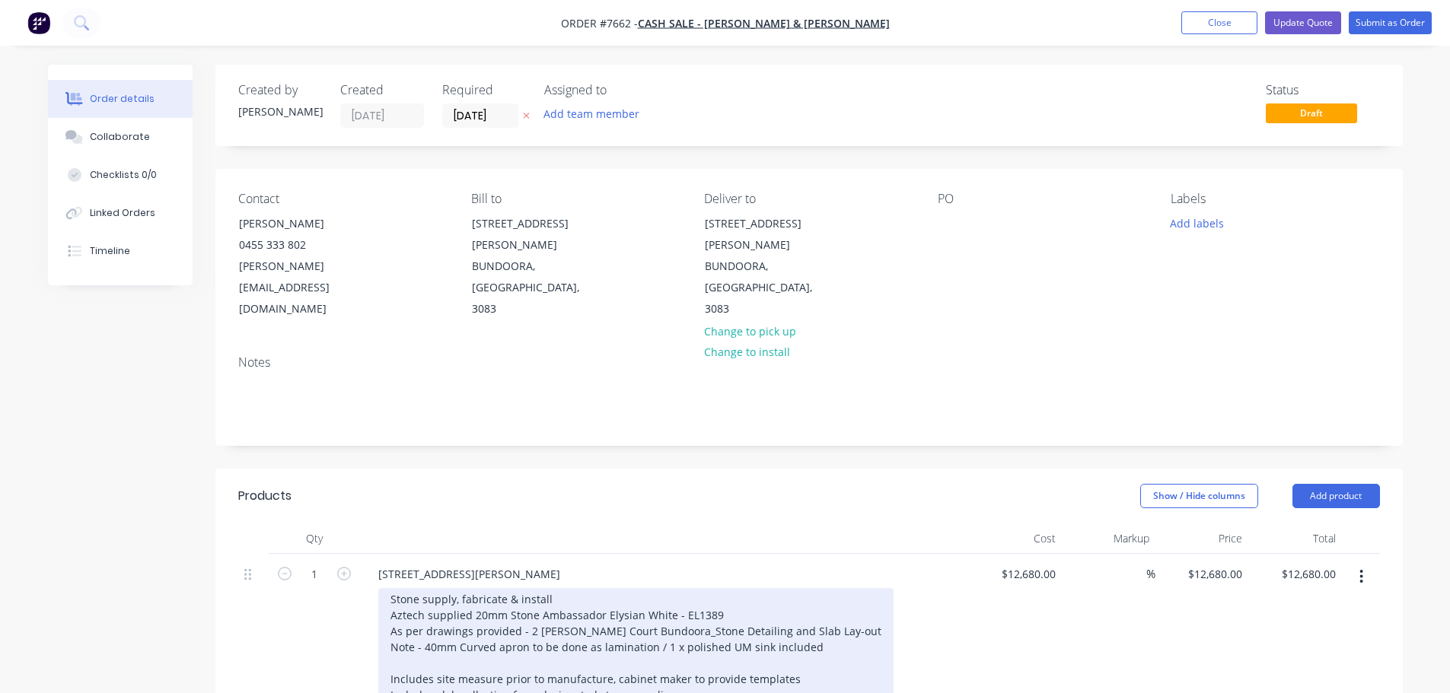
click at [831, 588] on div "Stone supply, fabricate & install Aztech supplied 20mm Stone Ambassador Elysian…" at bounding box center [635, 647] width 515 height 118
click at [734, 588] on div "Stone supply, fabricate & install Aztech supplied 20mm Stone Ambassador Elysian…" at bounding box center [635, 647] width 515 height 118
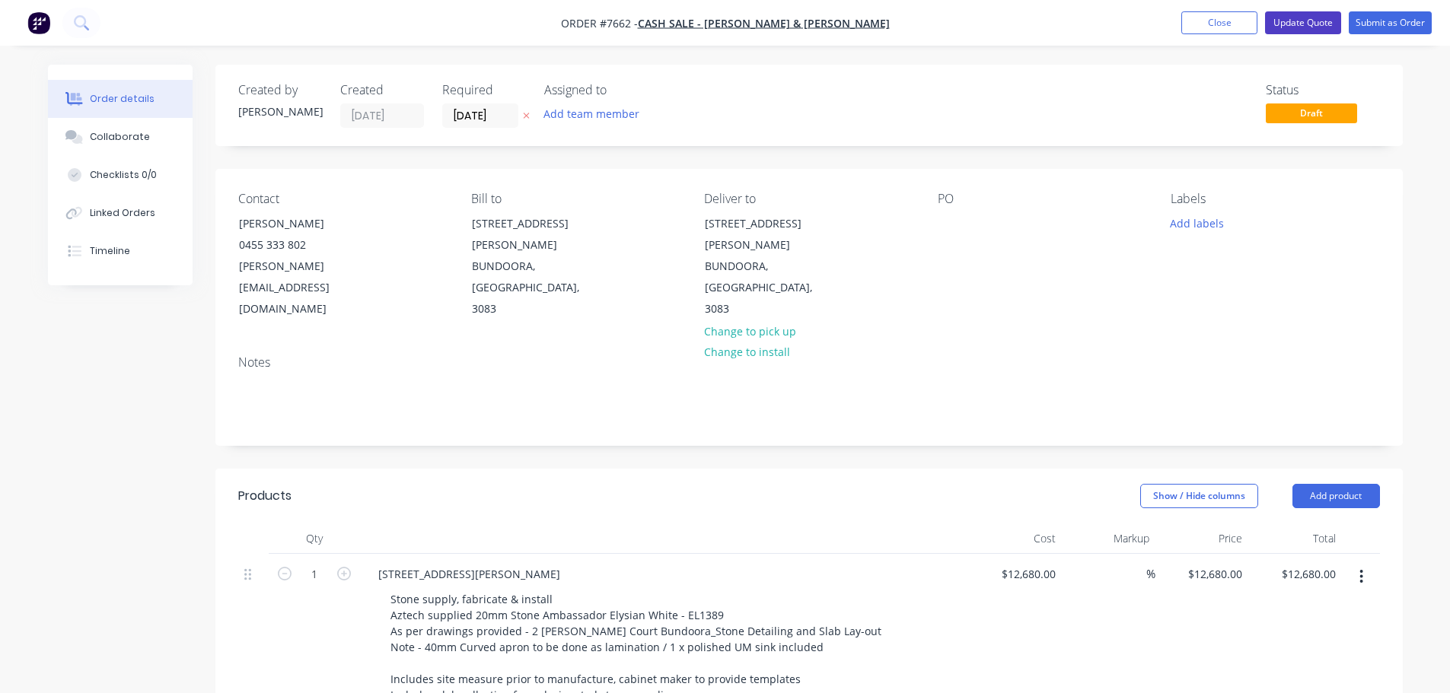
click at [1308, 23] on button "Update Quote" at bounding box center [1303, 22] width 76 height 23
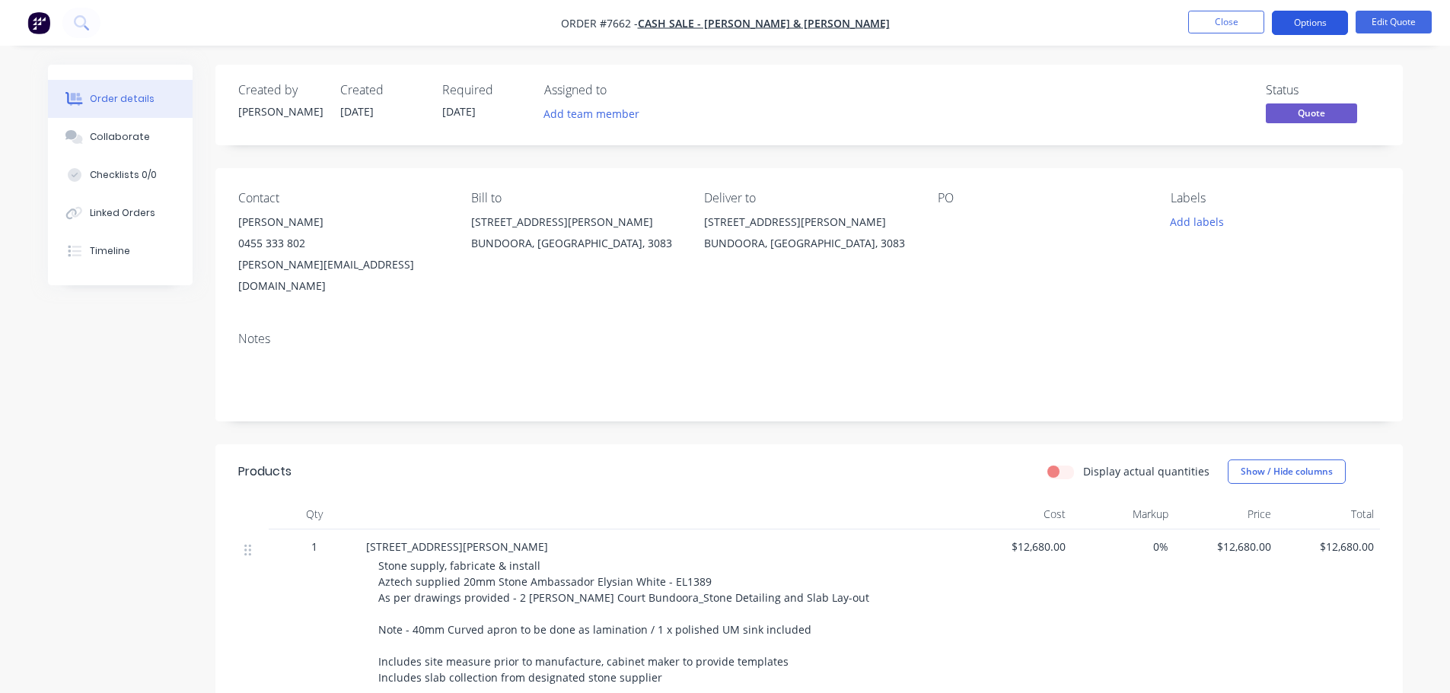
click at [1311, 25] on button "Options" at bounding box center [1310, 23] width 76 height 24
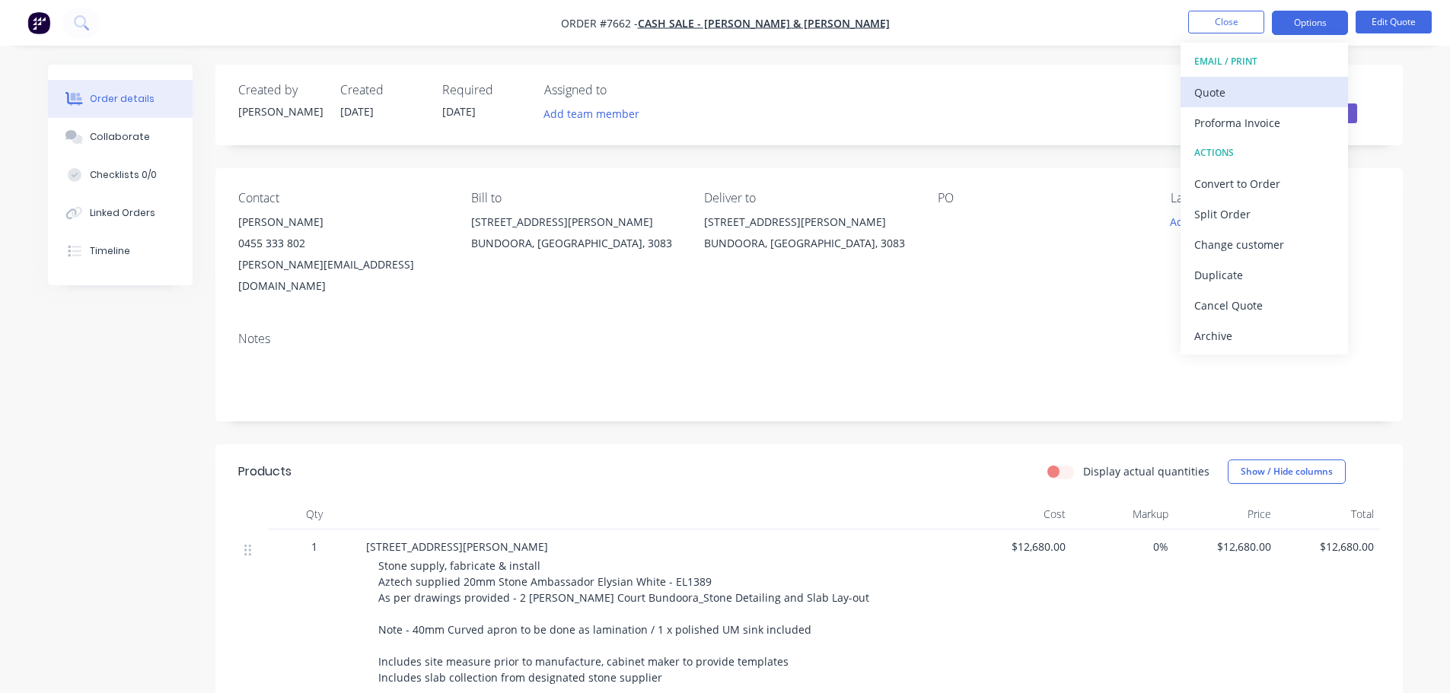
click at [1218, 89] on div "Quote" at bounding box center [1264, 92] width 140 height 22
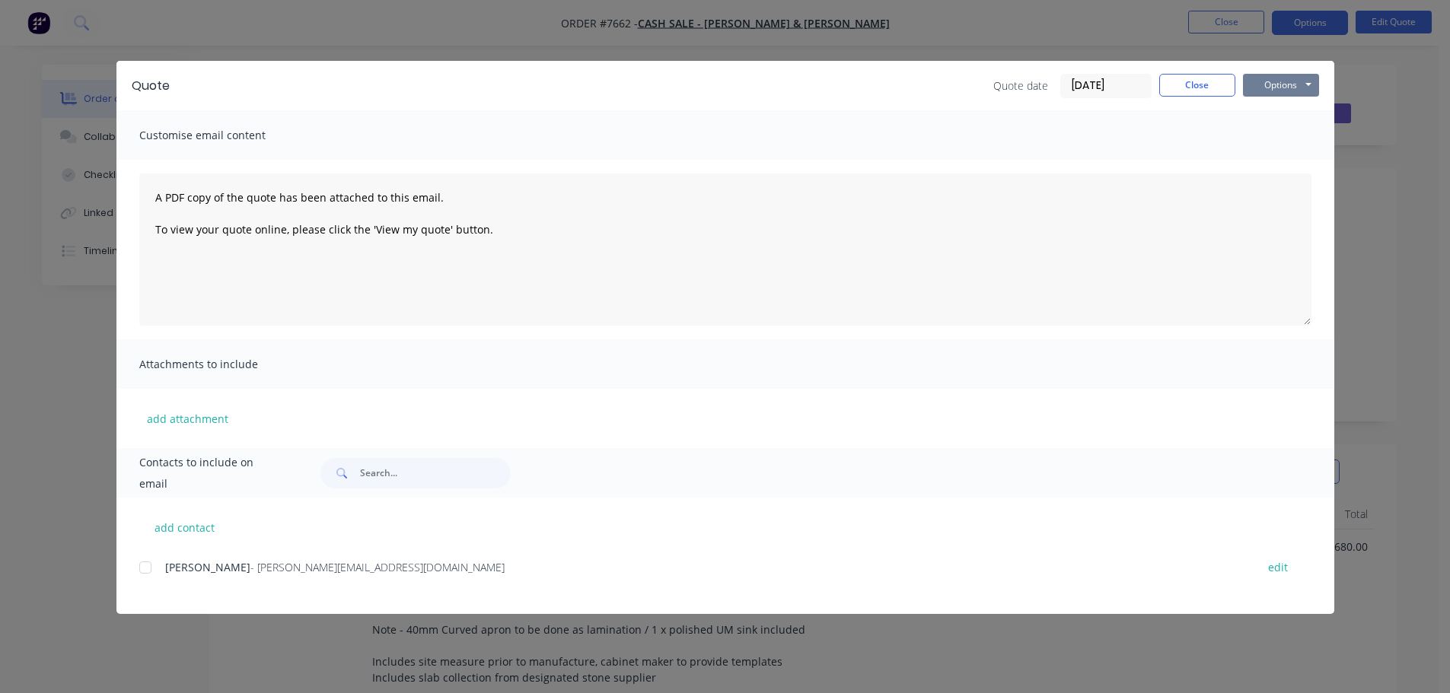
click at [1282, 81] on button "Options" at bounding box center [1281, 85] width 76 height 23
click at [1281, 112] on button "Preview" at bounding box center [1291, 112] width 97 height 25
click at [1191, 80] on button "Close" at bounding box center [1197, 85] width 76 height 23
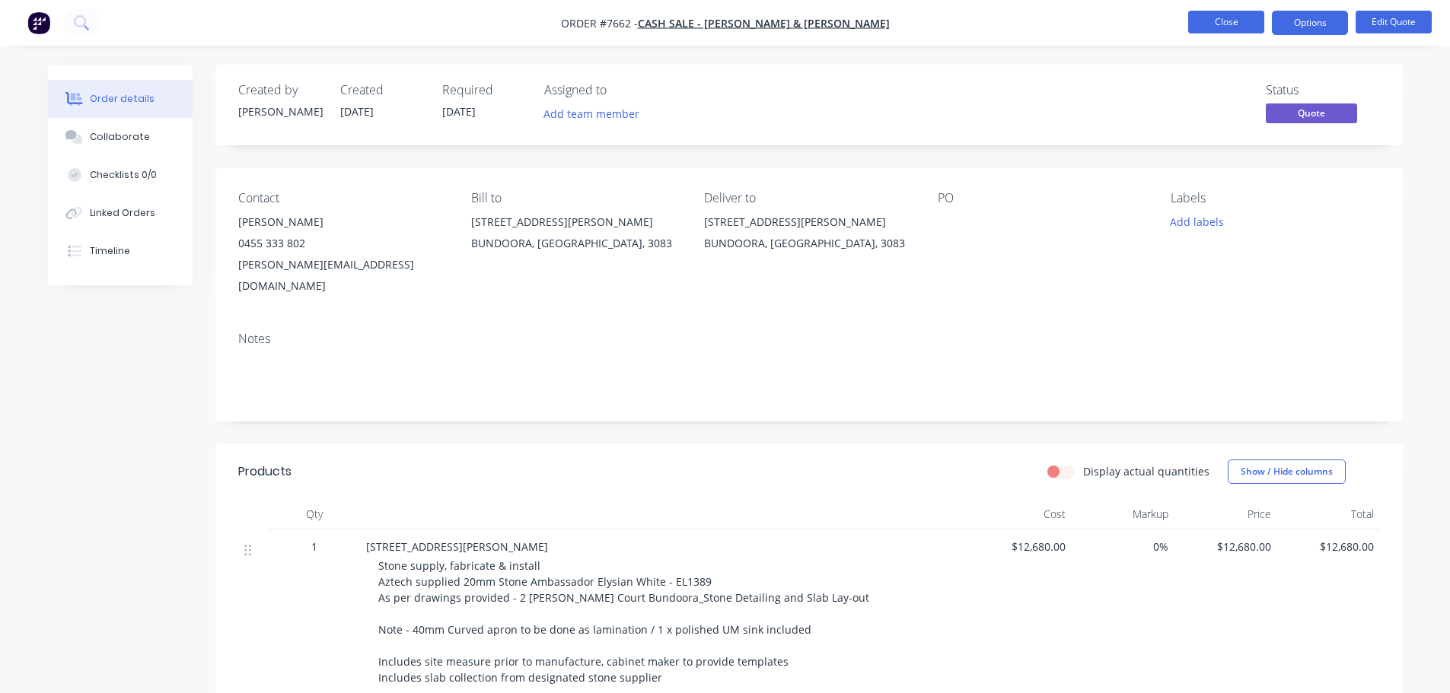
click at [1224, 24] on button "Close" at bounding box center [1226, 22] width 76 height 23
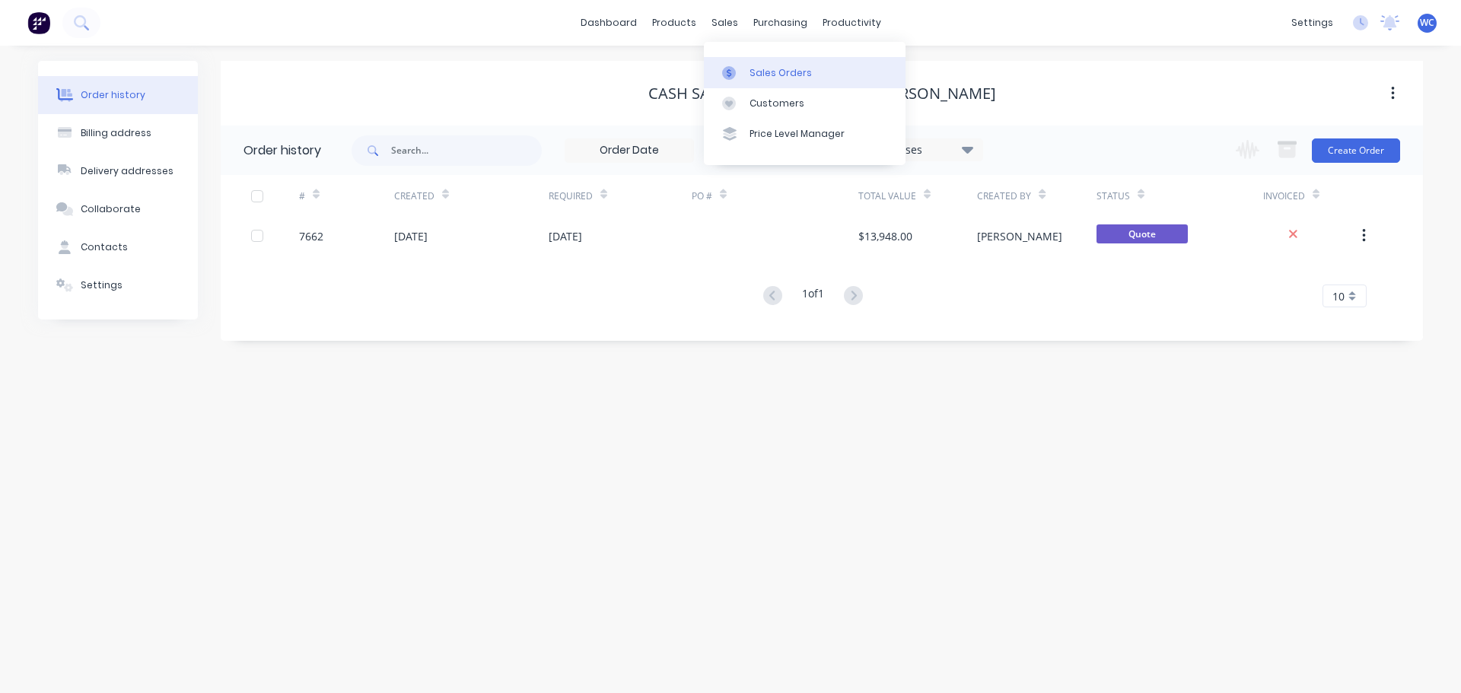
click at [764, 72] on div "Sales Orders" at bounding box center [781, 73] width 62 height 14
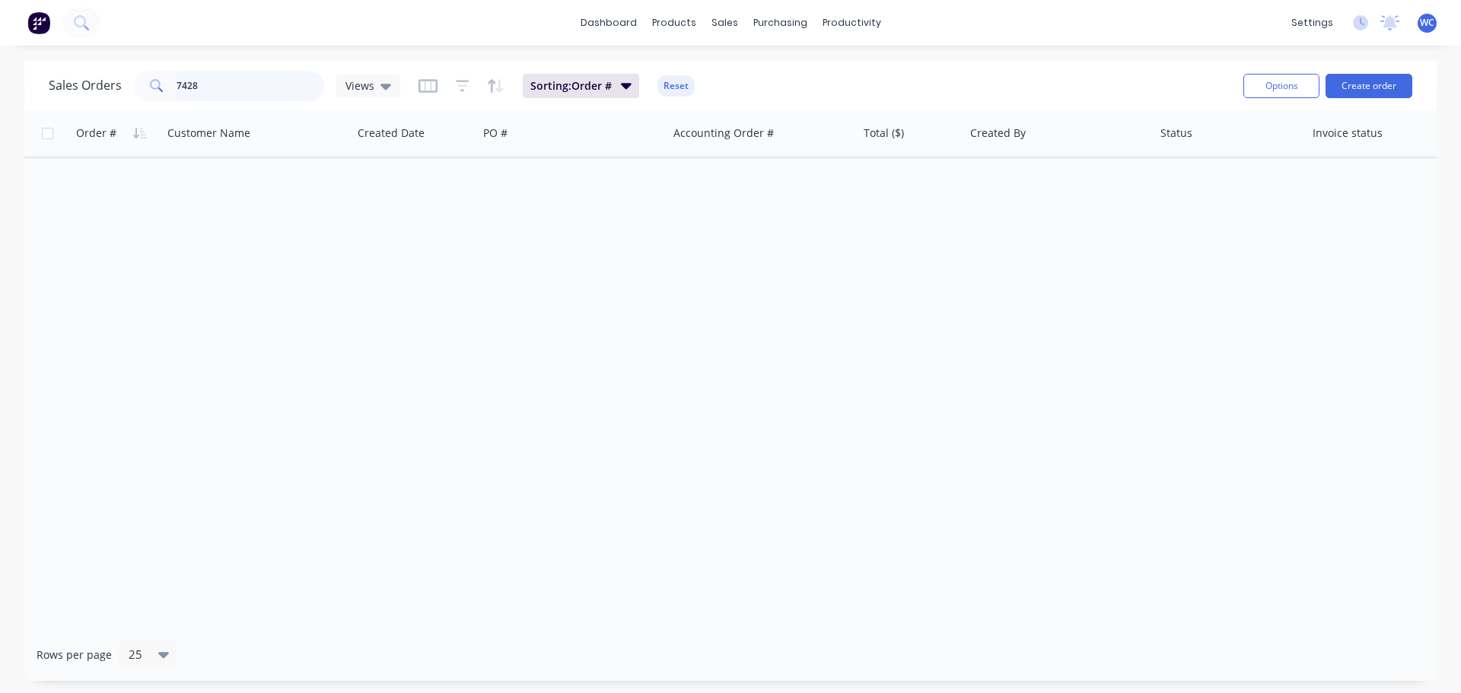
click at [202, 92] on input "7428" at bounding box center [251, 86] width 148 height 30
type input "7"
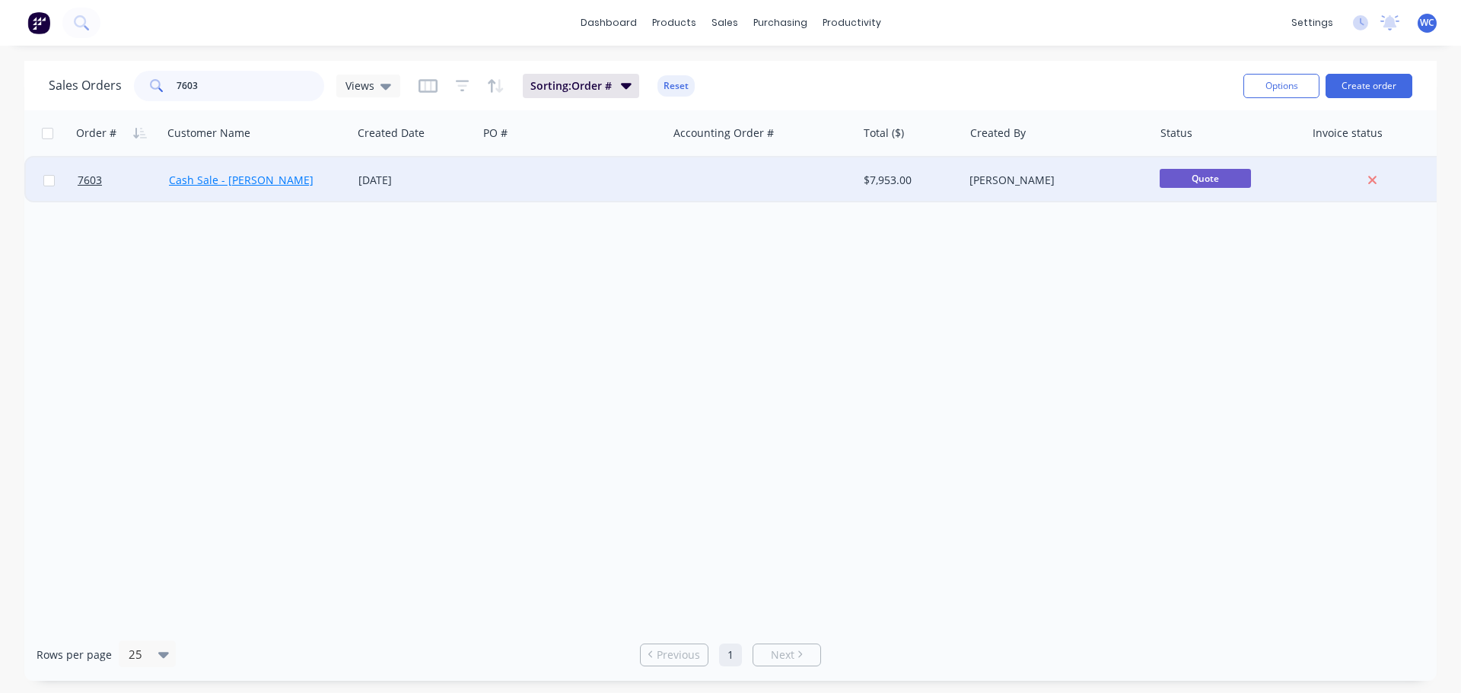
type input "7603"
click at [245, 183] on link "Cash Sale - [PERSON_NAME]" at bounding box center [241, 180] width 145 height 14
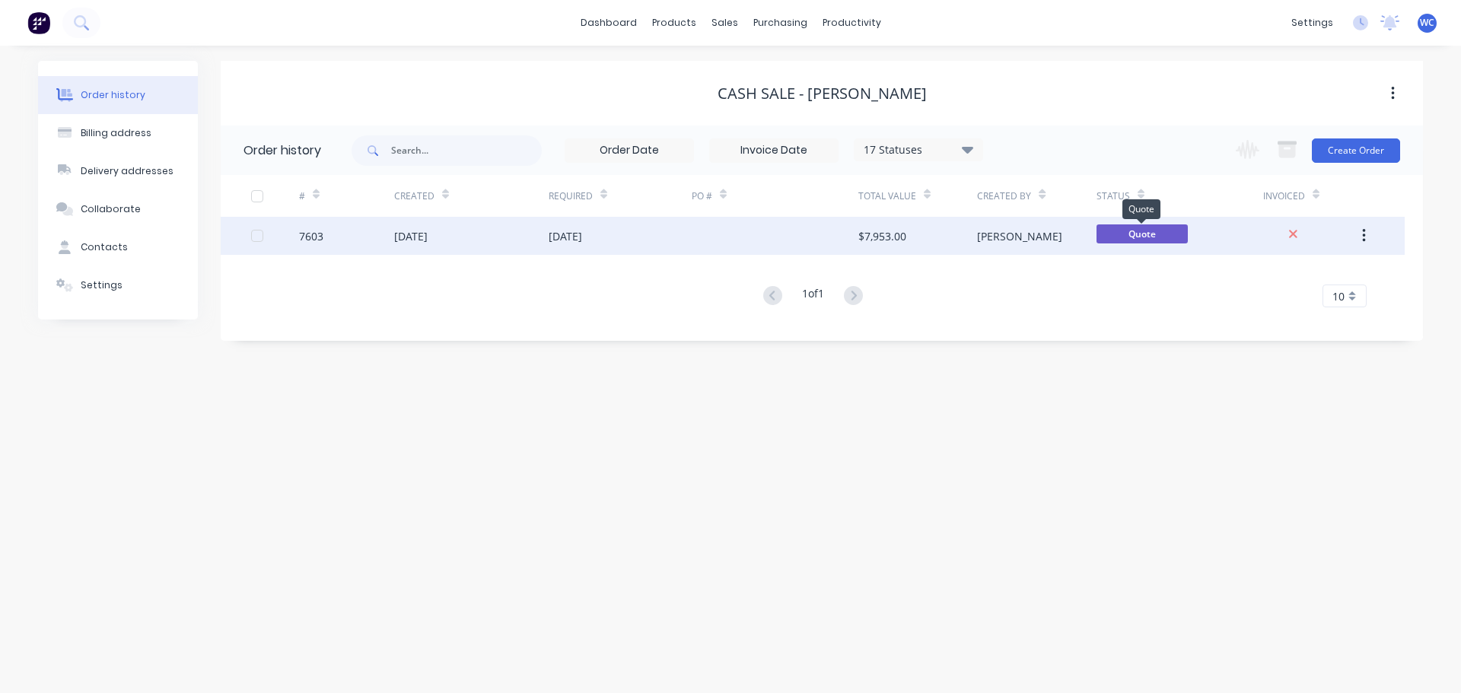
click at [1120, 231] on span "Quote" at bounding box center [1142, 234] width 91 height 19
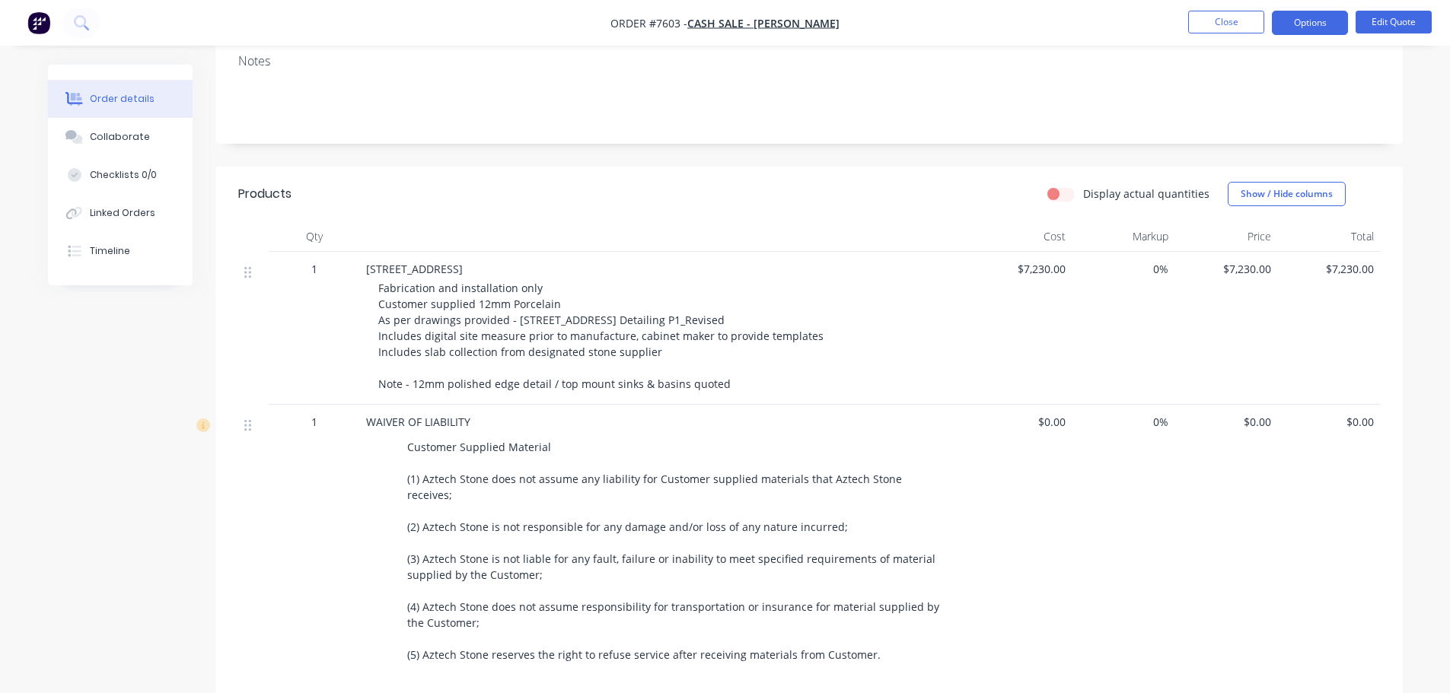
scroll to position [304, 0]
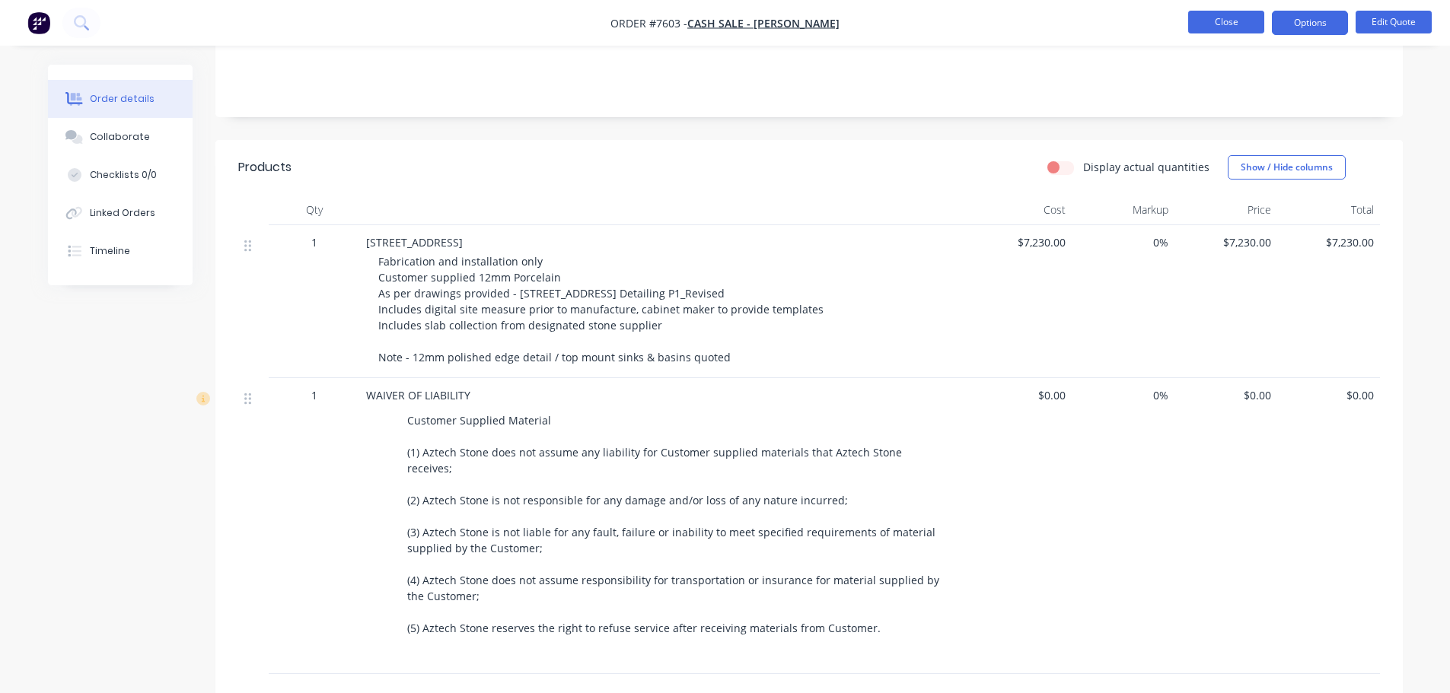
click at [1223, 26] on button "Close" at bounding box center [1226, 22] width 76 height 23
